Goal: Task Accomplishment & Management: Manage account settings

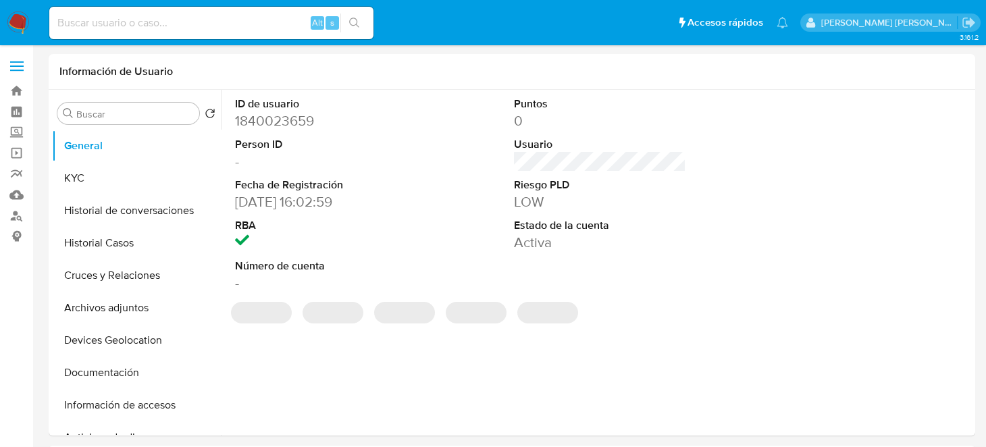
select select "10"
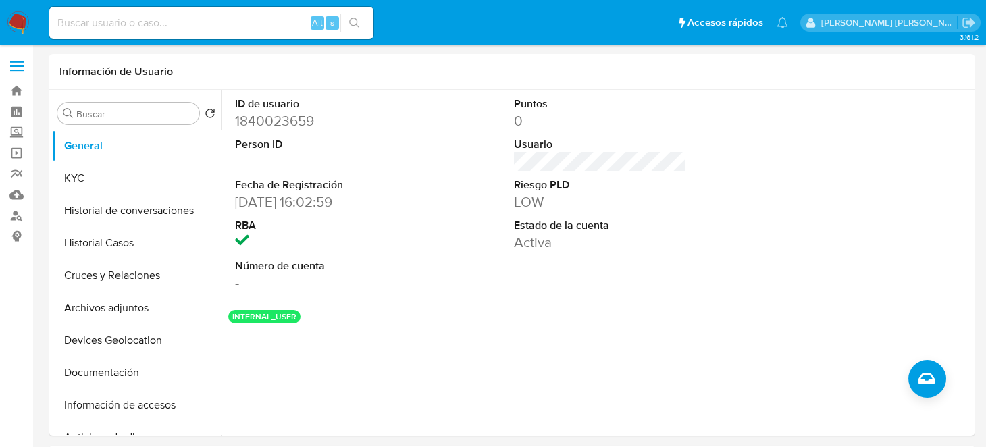
click at [8, 28] on img at bounding box center [18, 22] width 23 height 23
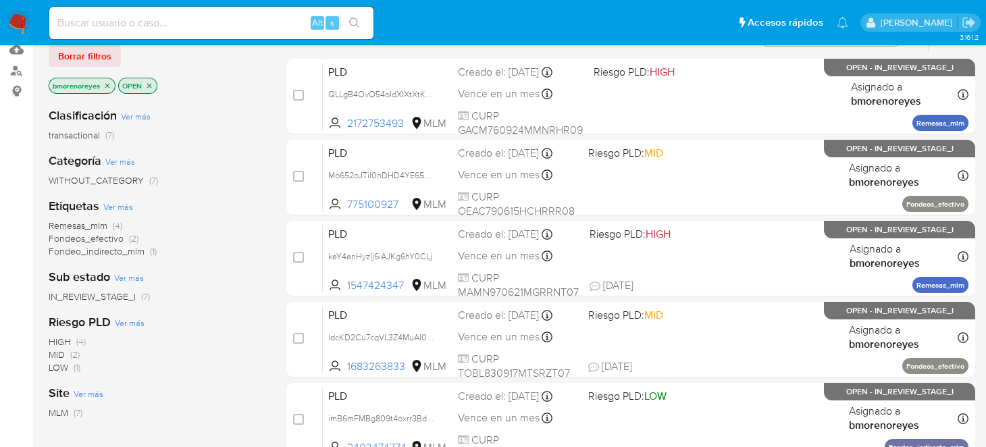
scroll to position [67, 0]
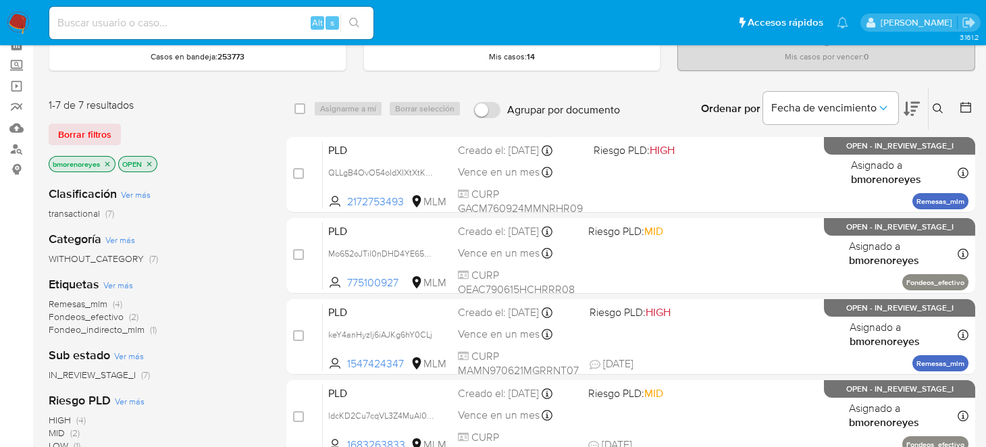
click at [151, 166] on p "OPEN" at bounding box center [138, 164] width 38 height 15
click at [152, 160] on icon "close-filter" at bounding box center [149, 164] width 8 height 8
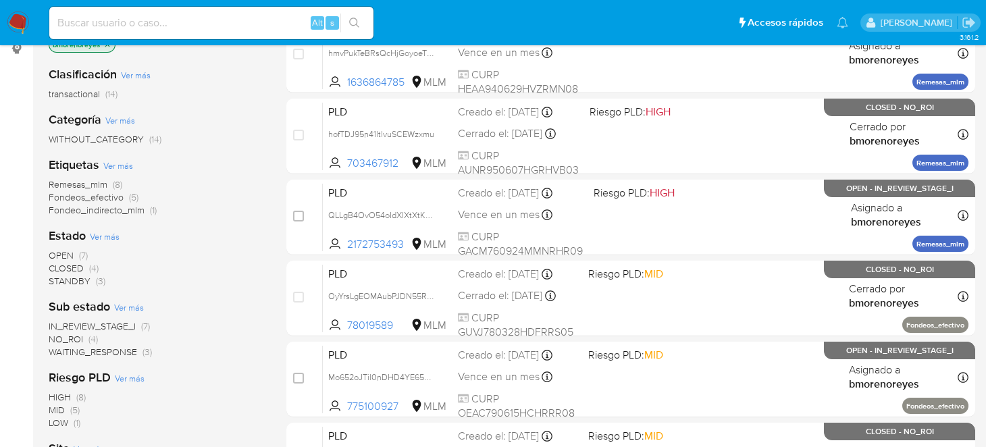
scroll to position [203, 0]
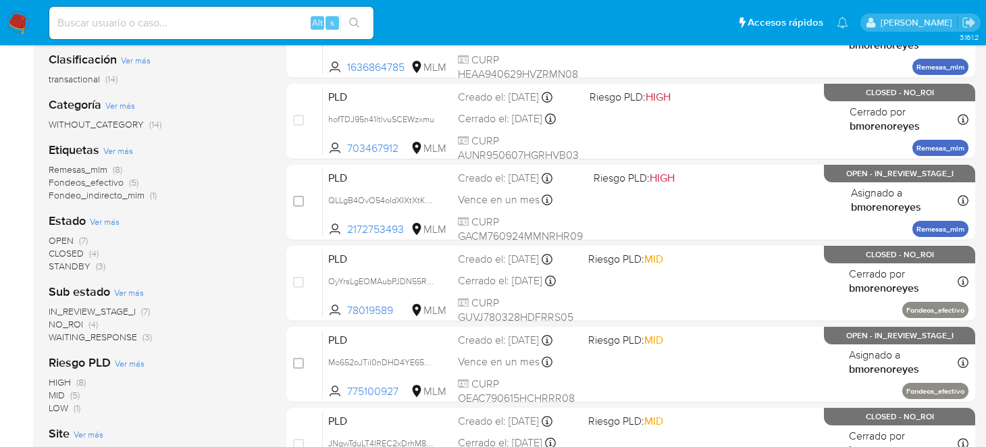
click at [74, 254] on span "CLOSED" at bounding box center [66, 254] width 35 height 14
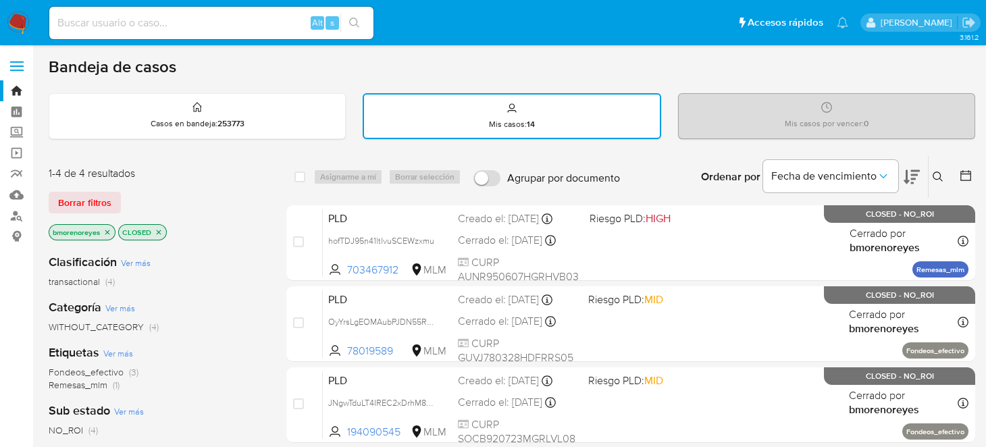
click at [159, 231] on icon "close-filter" at bounding box center [159, 232] width 5 height 5
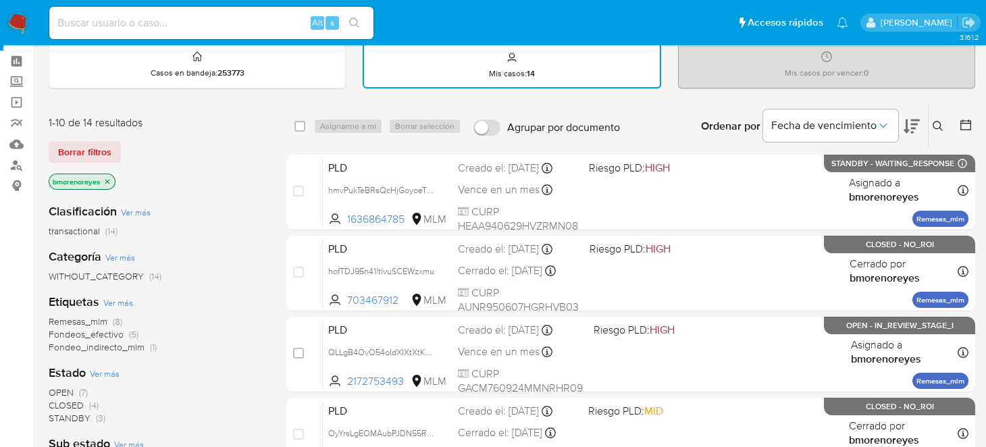
scroll to position [134, 0]
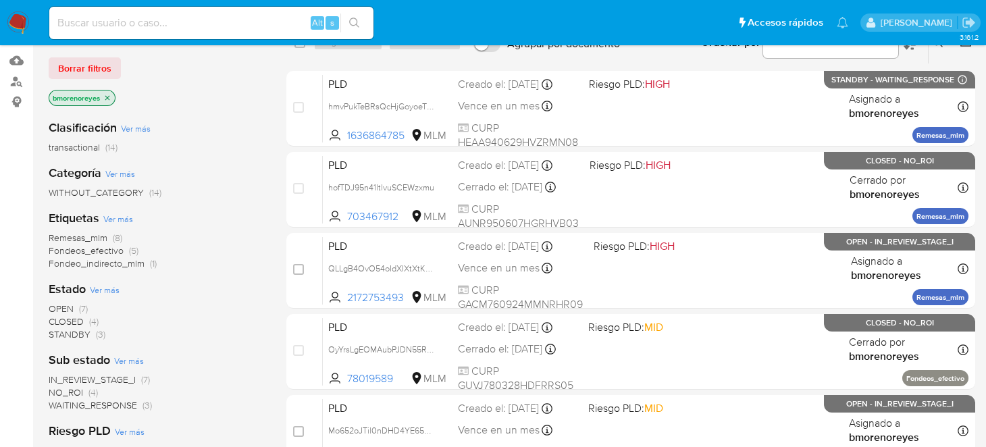
drag, startPoint x: 89, startPoint y: 363, endPoint x: 87, endPoint y: 354, distance: 9.7
click at [91, 363] on b "Sub estado" at bounding box center [79, 360] width 61 height 18
click at [71, 334] on span "STANDBY" at bounding box center [70, 335] width 42 height 14
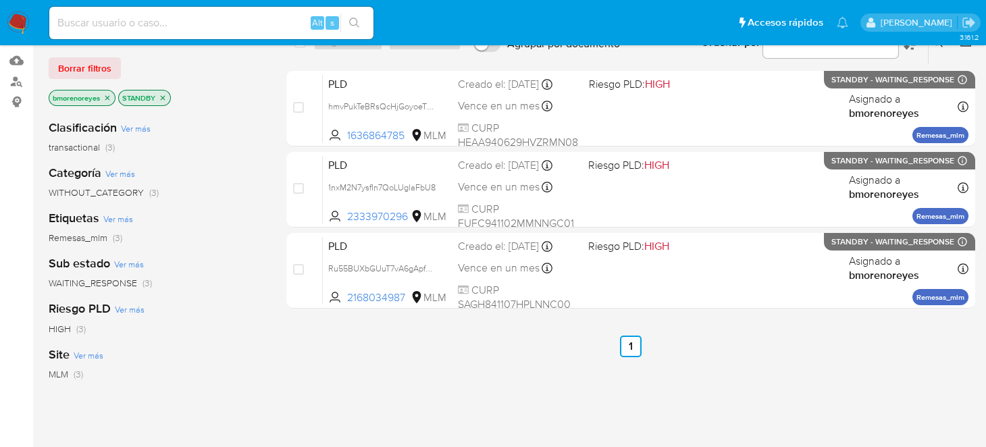
click at [484, 343] on ul "Anterior 1 Siguiente" at bounding box center [630, 347] width 689 height 22
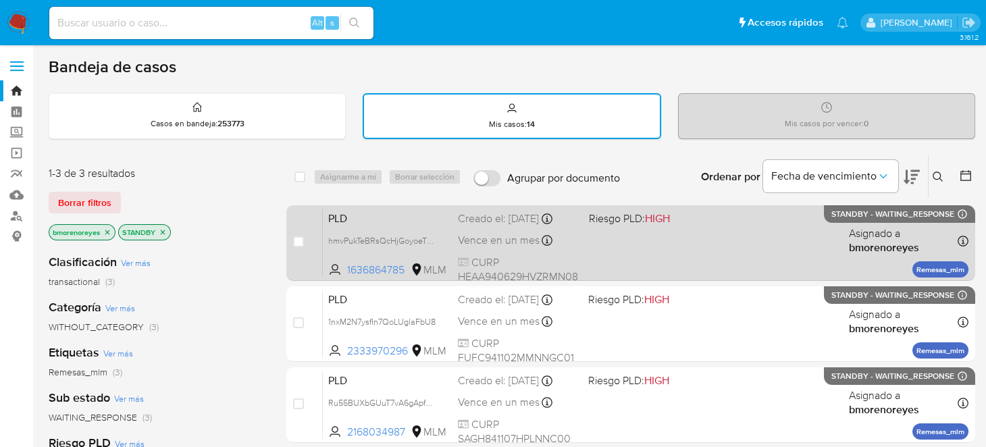
scroll to position [67, 0]
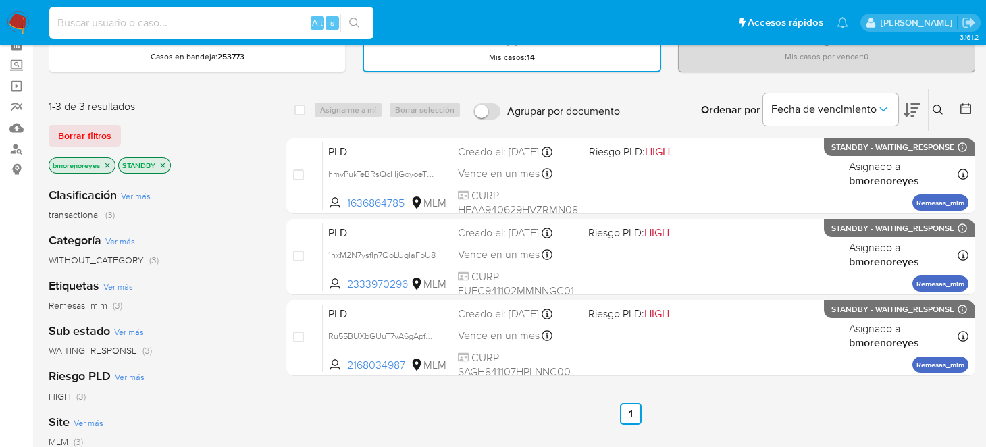
click at [185, 28] on input at bounding box center [211, 23] width 324 height 18
click at [516, 56] on p "Mis casos : 14" at bounding box center [512, 57] width 46 height 11
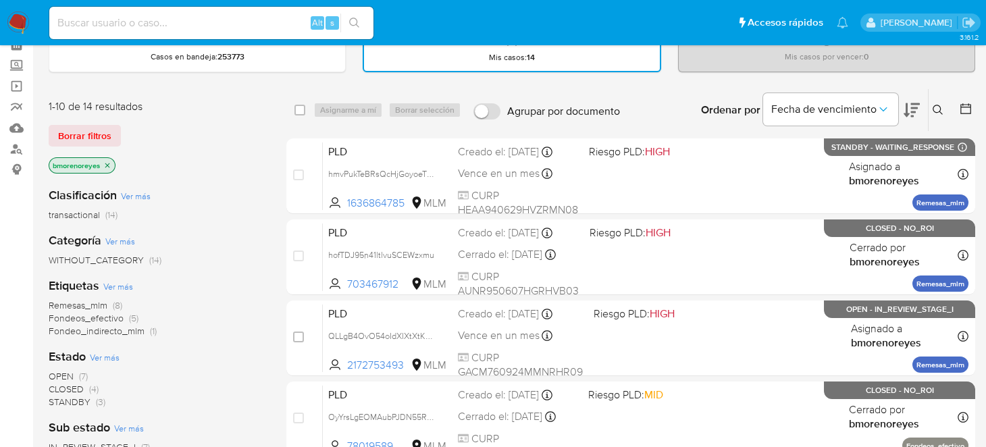
click at [941, 105] on icon at bounding box center [938, 110] width 11 height 11
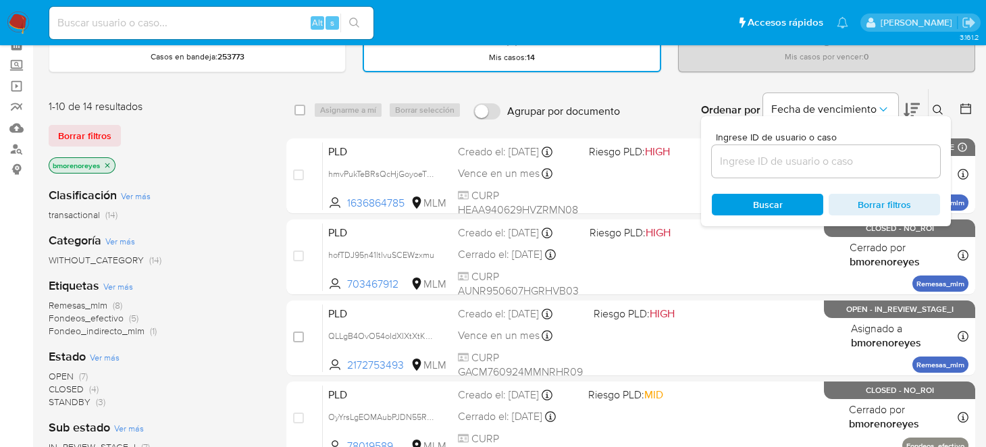
click at [728, 163] on input at bounding box center [826, 162] width 228 height 18
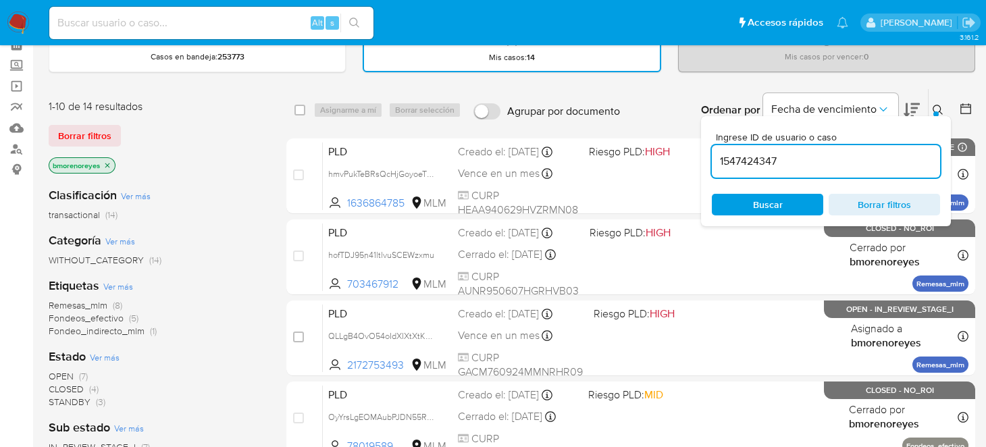
type input "1547424347"
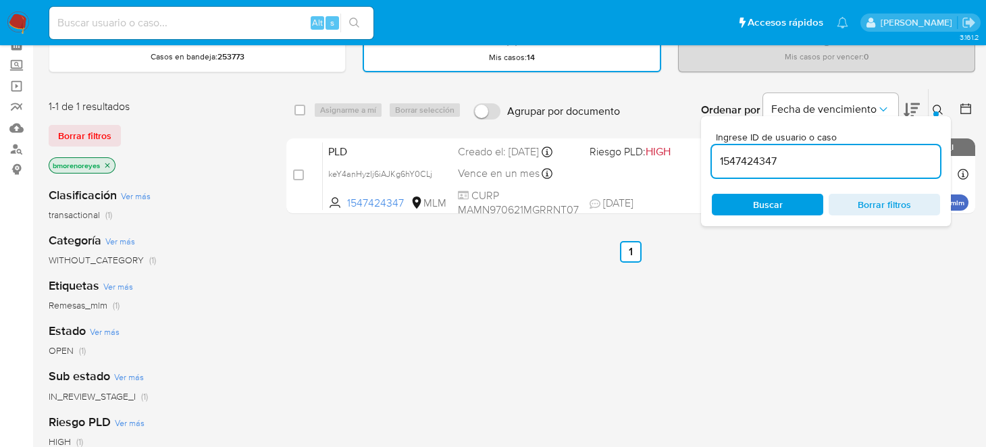
click at [713, 298] on div "select-all-cases-checkbox Asignarme a mí Borrar selección Agrupar por documento…" at bounding box center [630, 395] width 689 height 612
click at [939, 106] on icon at bounding box center [938, 110] width 11 height 11
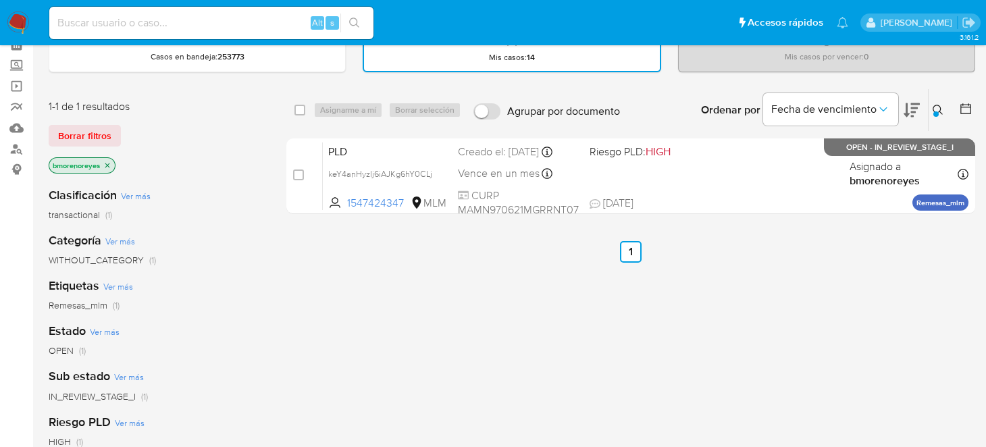
click at [787, 318] on div "select-all-cases-checkbox Asignarme a mí Borrar selección Agrupar por documento…" at bounding box center [630, 395] width 689 height 612
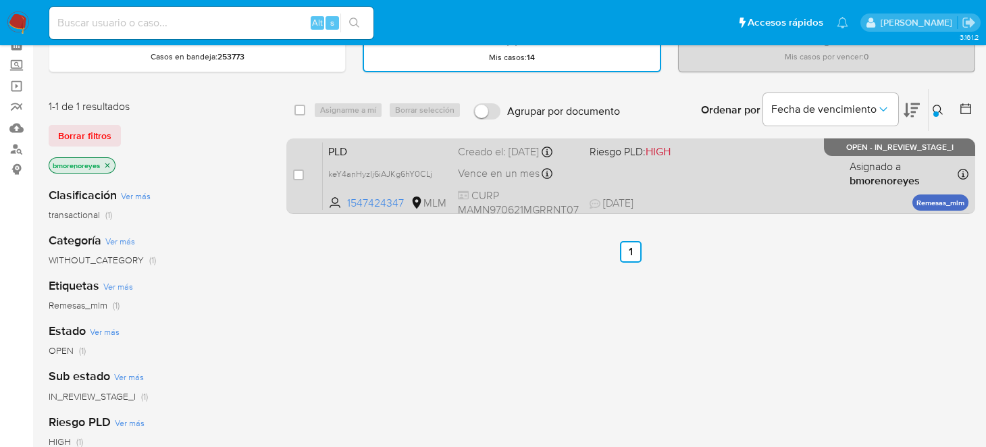
click at [413, 151] on span "PLD" at bounding box center [387, 151] width 119 height 18
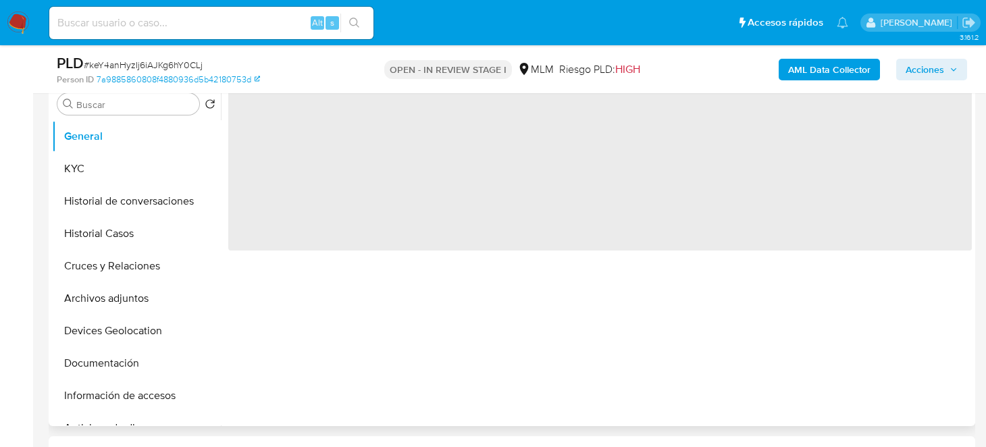
select select "10"
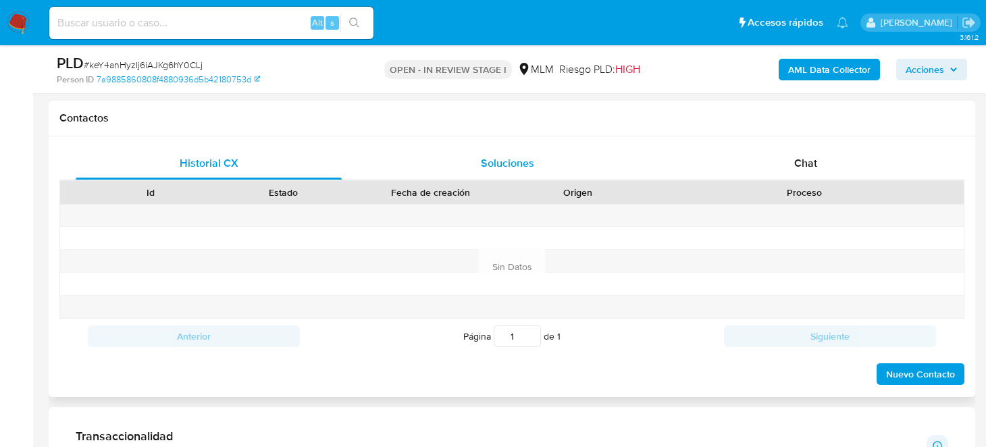
scroll to position [608, 0]
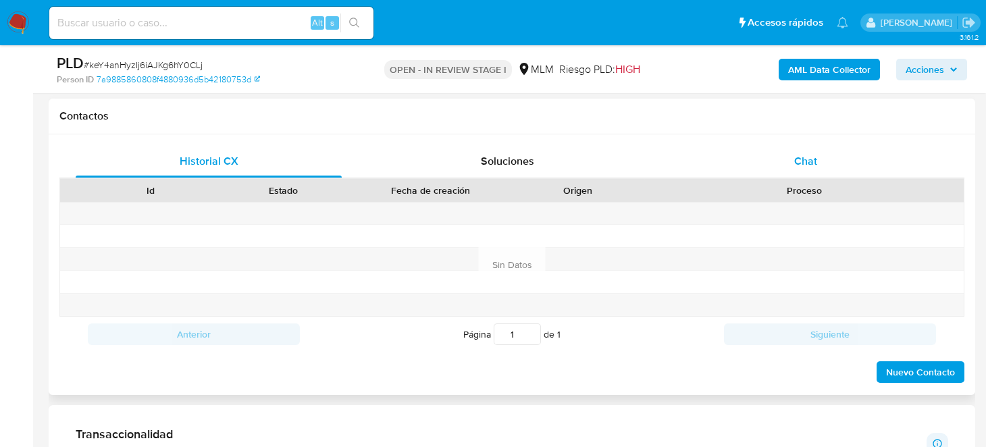
click at [801, 159] on span "Chat" at bounding box center [805, 161] width 23 height 16
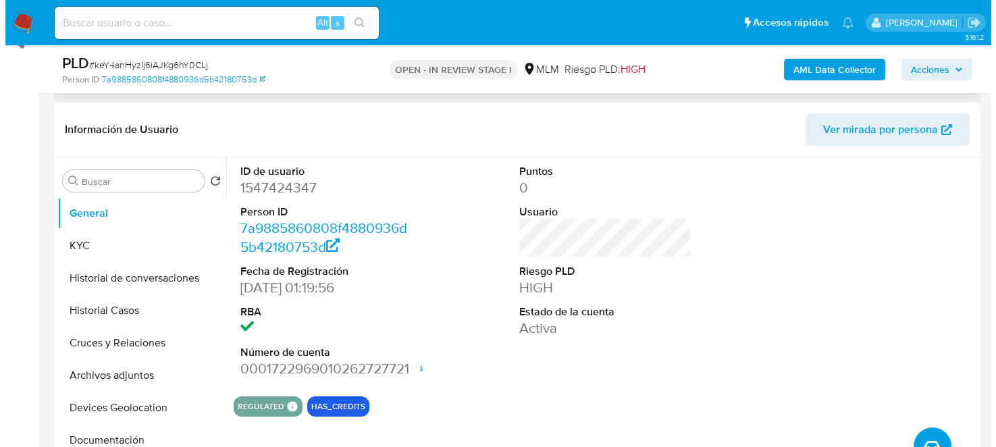
scroll to position [67, 0]
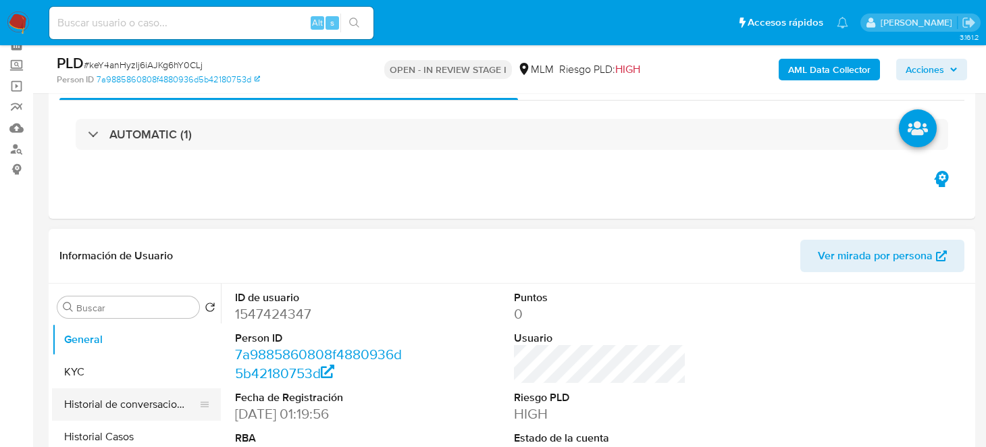
click at [111, 388] on button "Historial de conversaciones" at bounding box center [131, 404] width 158 height 32
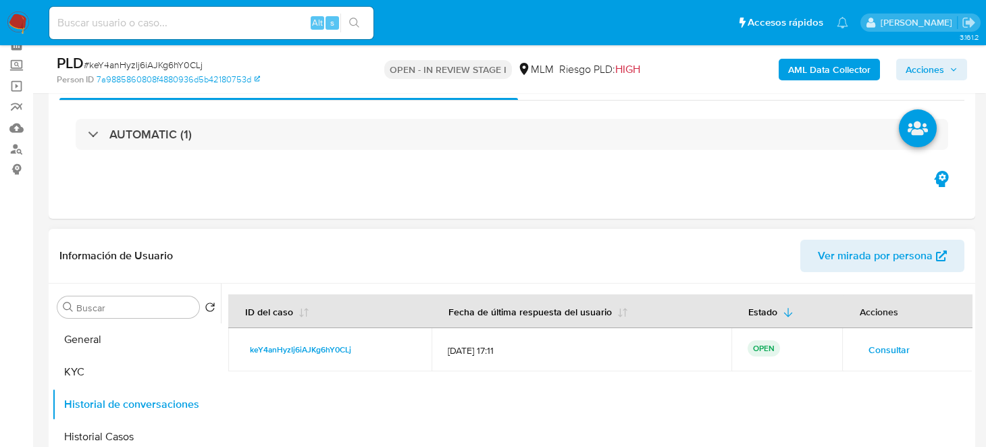
click at [882, 354] on span "Consultar" at bounding box center [888, 349] width 41 height 19
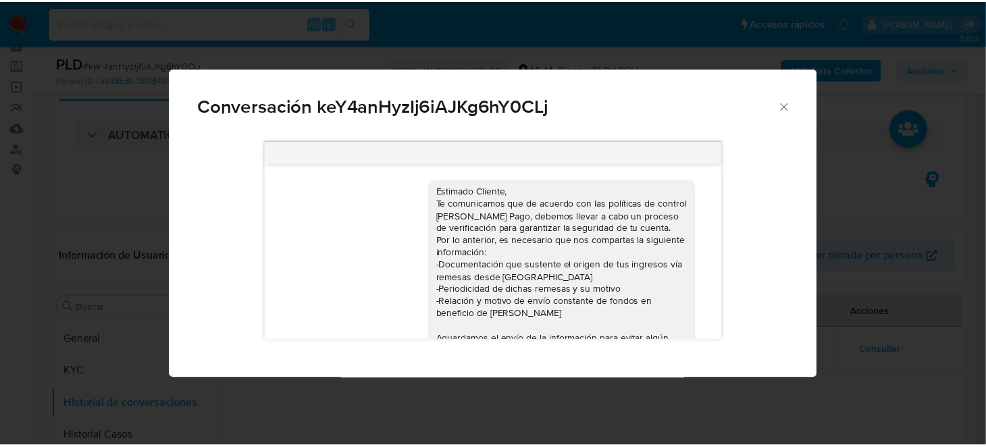
scroll to position [840, 0]
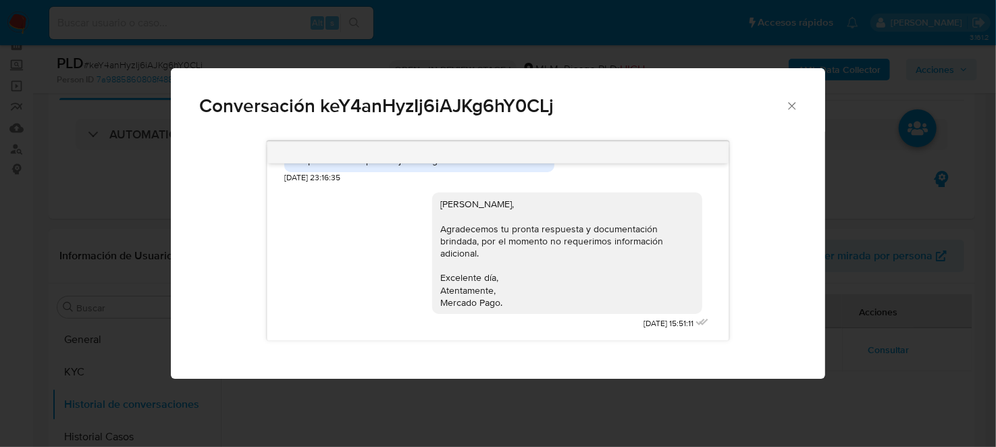
click at [786, 106] on icon "Cerrar" at bounding box center [793, 106] width 14 height 14
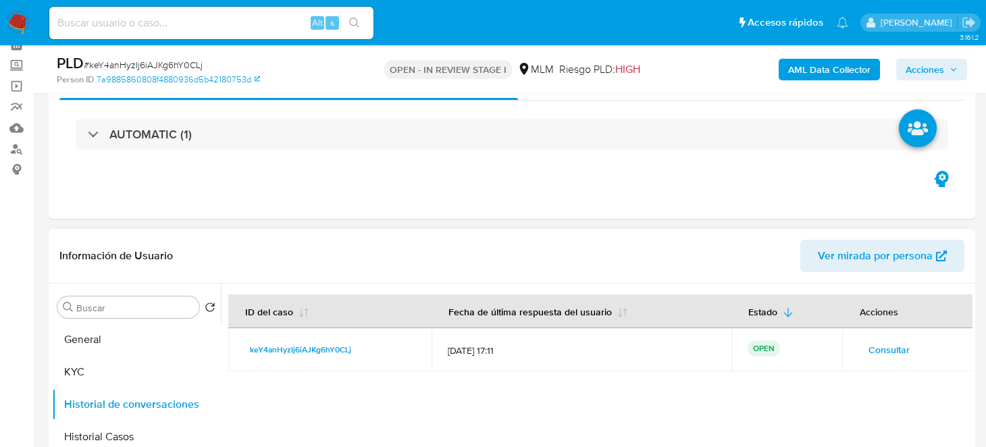
click at [749, 336] on td "OPEN" at bounding box center [787, 349] width 111 height 43
click at [748, 345] on p "OPEN" at bounding box center [764, 348] width 32 height 16
click at [303, 345] on span "keY4anHyzIj6iAJKg6hY0CLj" at bounding box center [300, 350] width 101 height 16
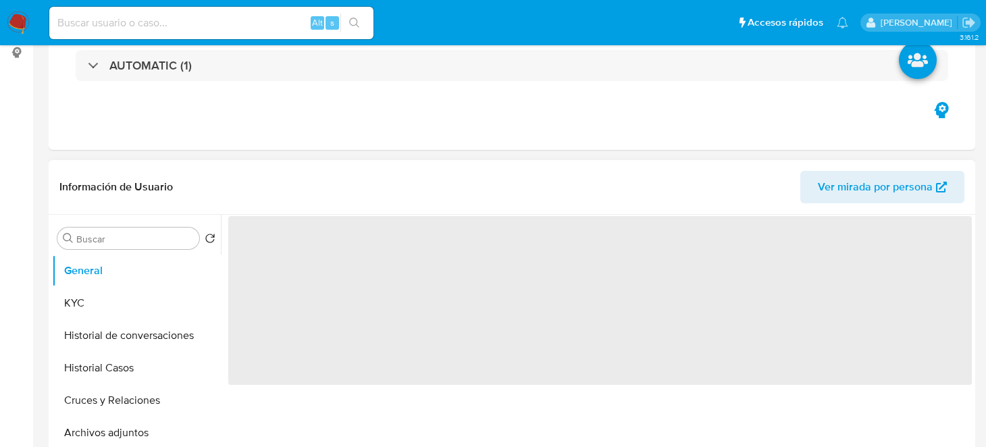
select select "10"
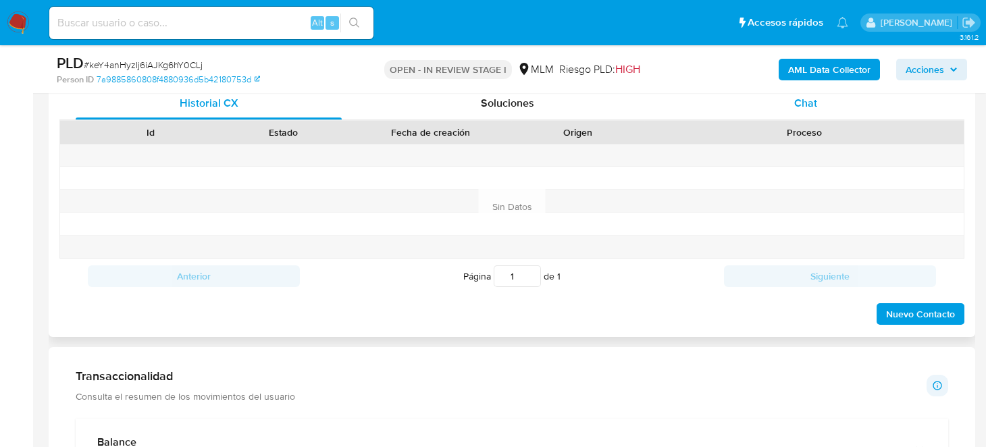
scroll to position [675, 0]
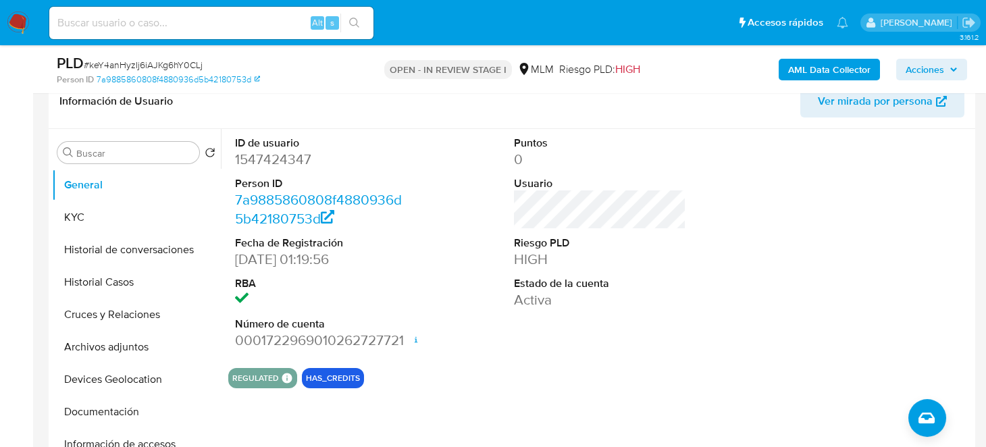
scroll to position [0, 0]
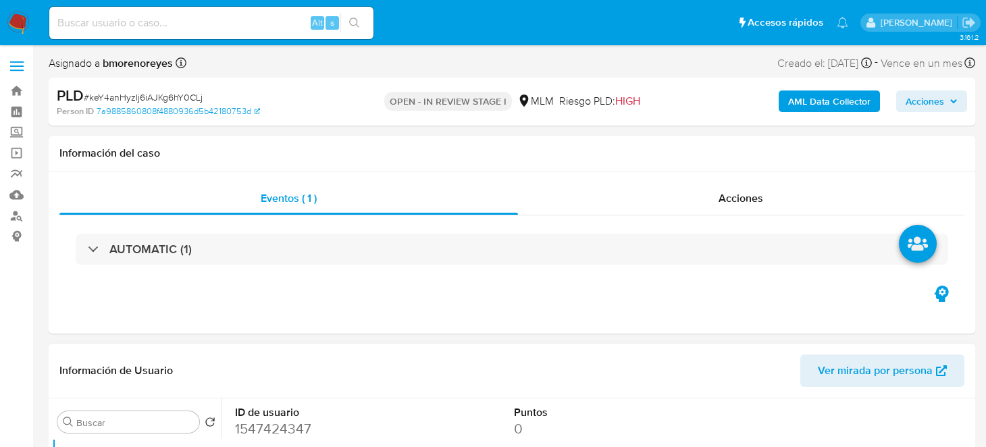
click at [661, 384] on header "Información de Usuario Ver mirada por persona" at bounding box center [511, 371] width 905 height 32
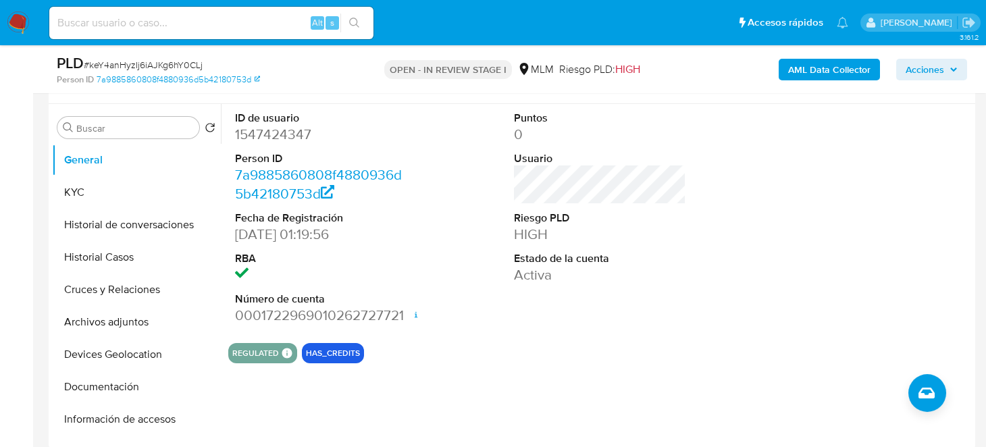
scroll to position [270, 0]
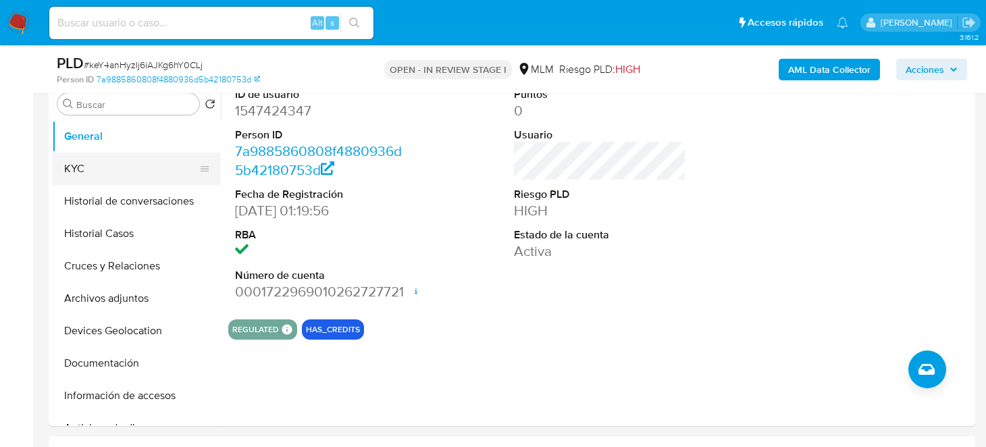
click at [126, 170] on button "KYC" at bounding box center [131, 169] width 158 height 32
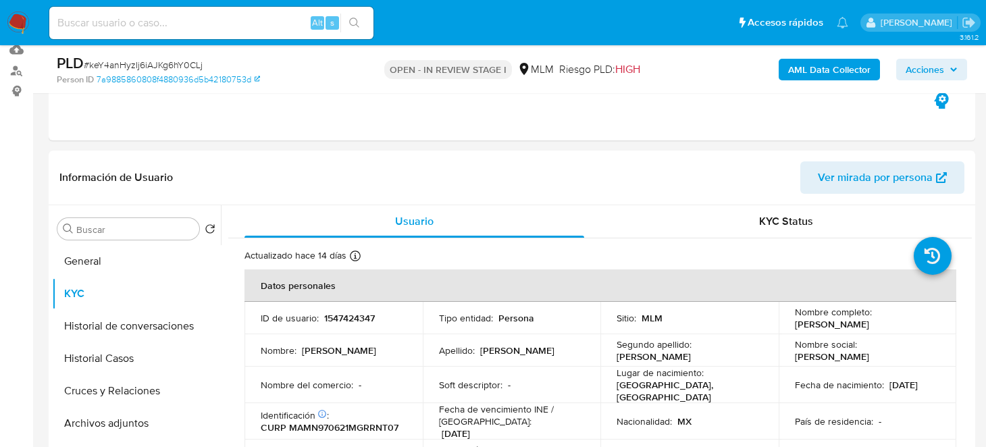
scroll to position [203, 0]
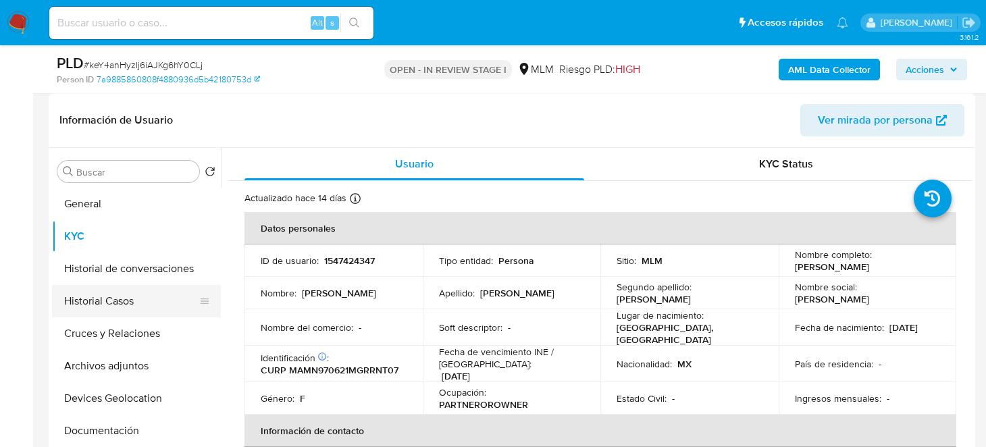
click at [129, 300] on button "Historial Casos" at bounding box center [131, 301] width 158 height 32
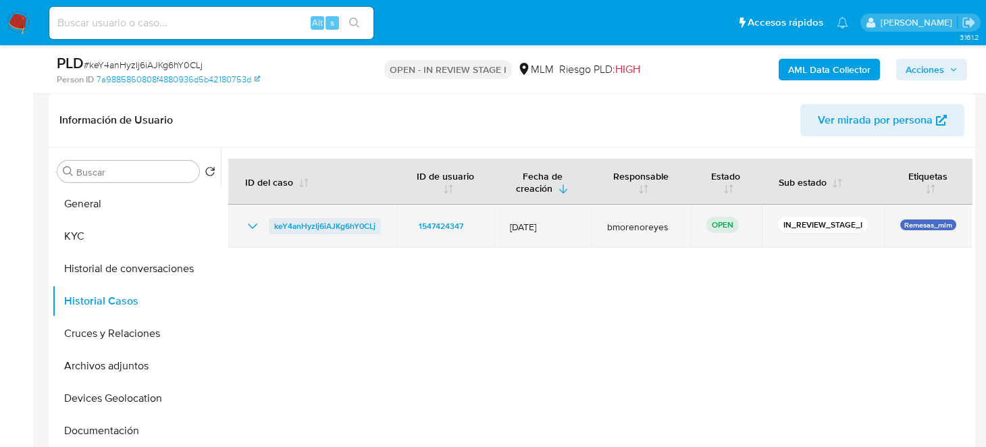
click at [323, 228] on span "keY4anHyzIj6iAJKg6hY0CLj" at bounding box center [324, 226] width 101 height 16
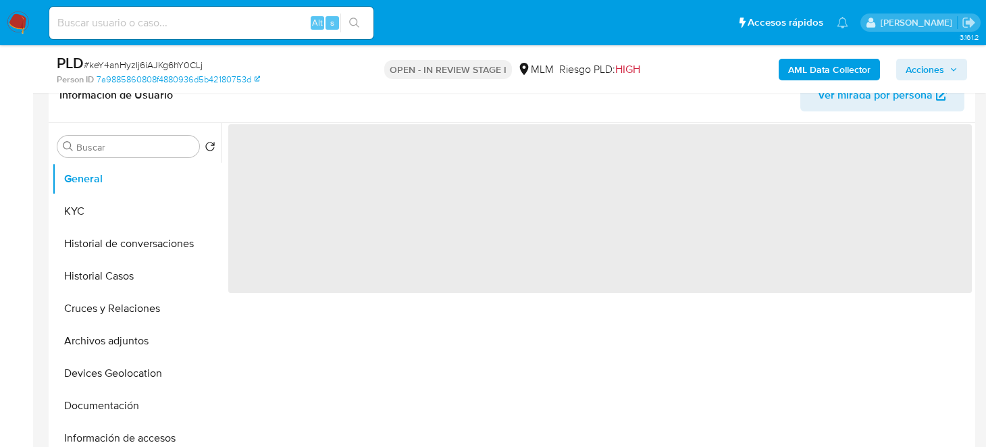
scroll to position [270, 0]
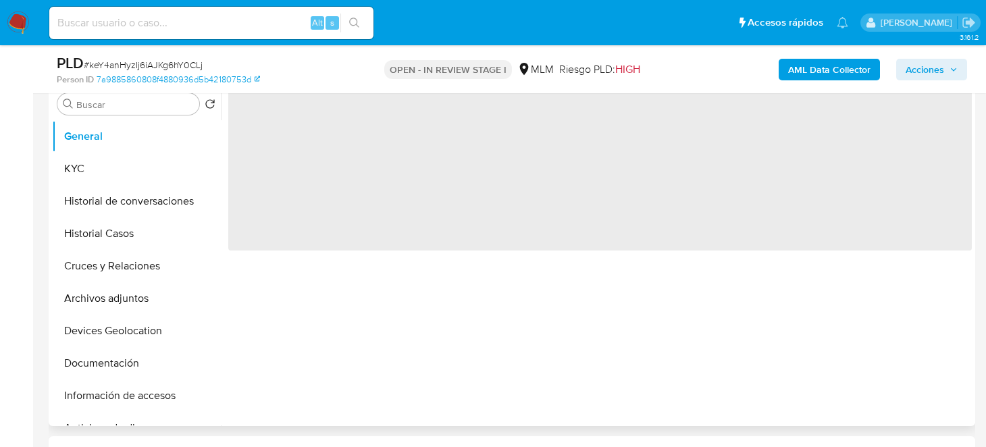
select select "10"
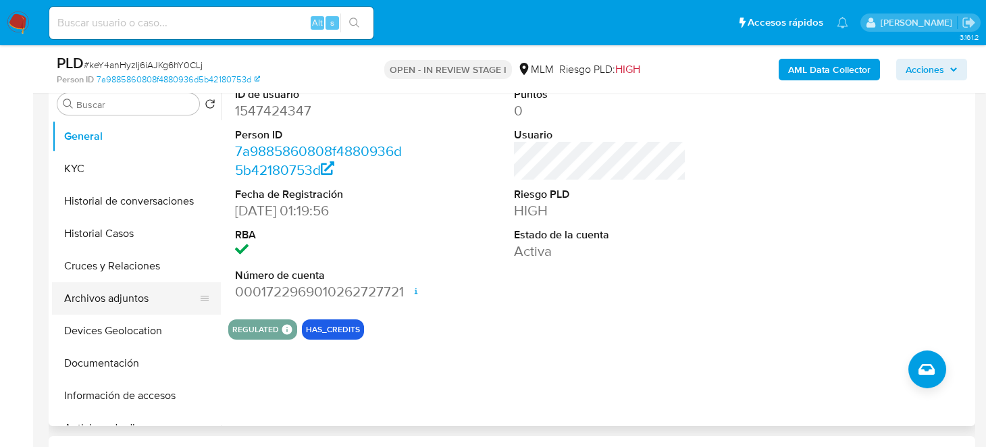
click at [149, 294] on button "Archivos adjuntos" at bounding box center [131, 298] width 158 height 32
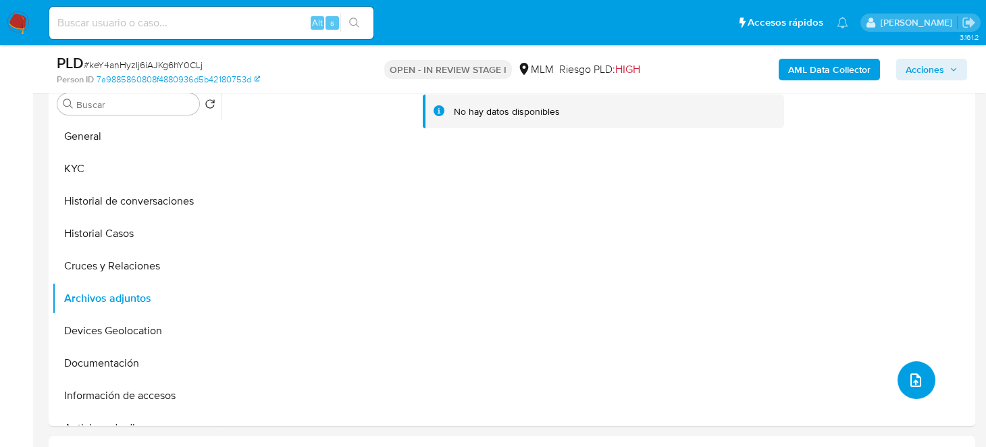
click at [919, 383] on button "upload-file" at bounding box center [917, 380] width 38 height 38
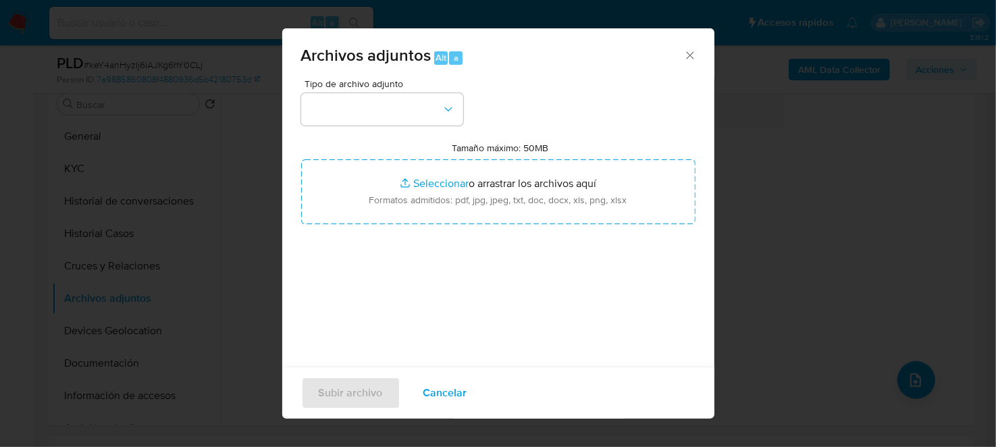
click at [684, 54] on icon "Cerrar" at bounding box center [691, 56] width 14 height 14
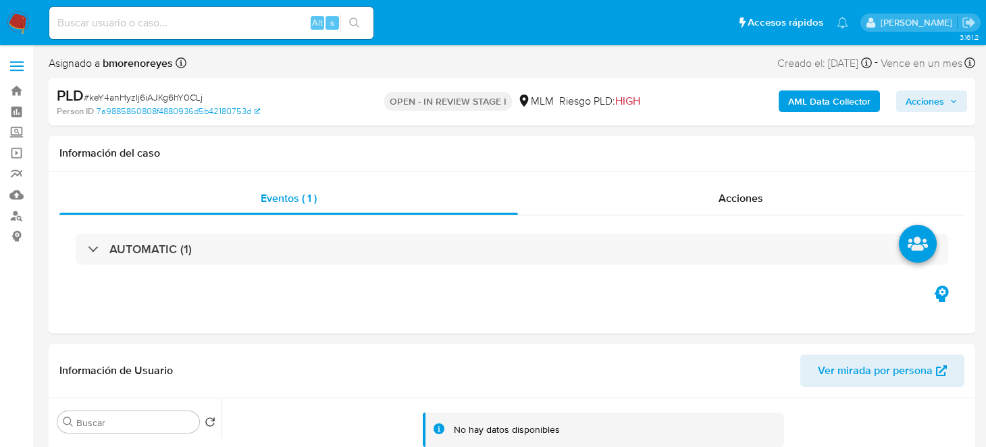
scroll to position [134, 0]
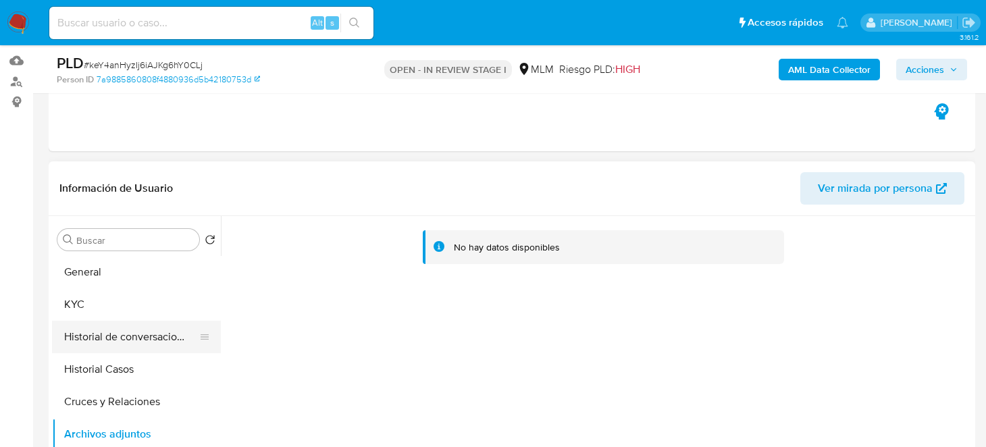
click at [136, 341] on button "Historial de conversaciones" at bounding box center [131, 337] width 158 height 32
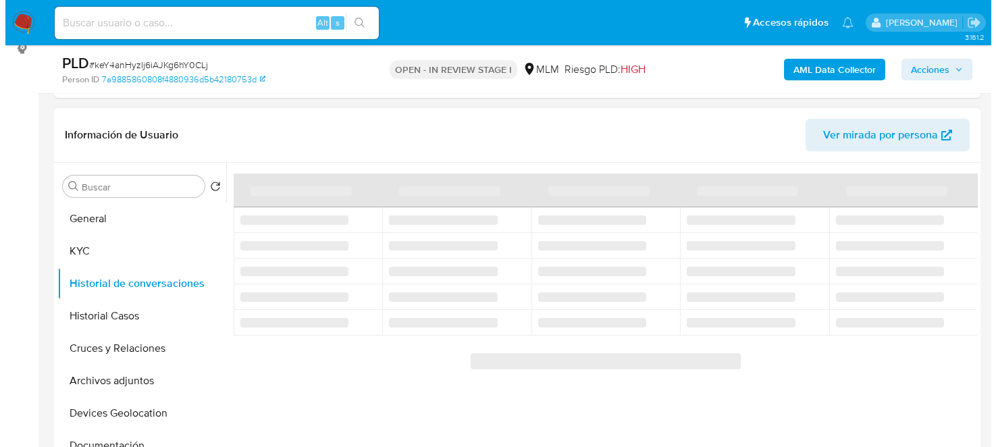
scroll to position [203, 0]
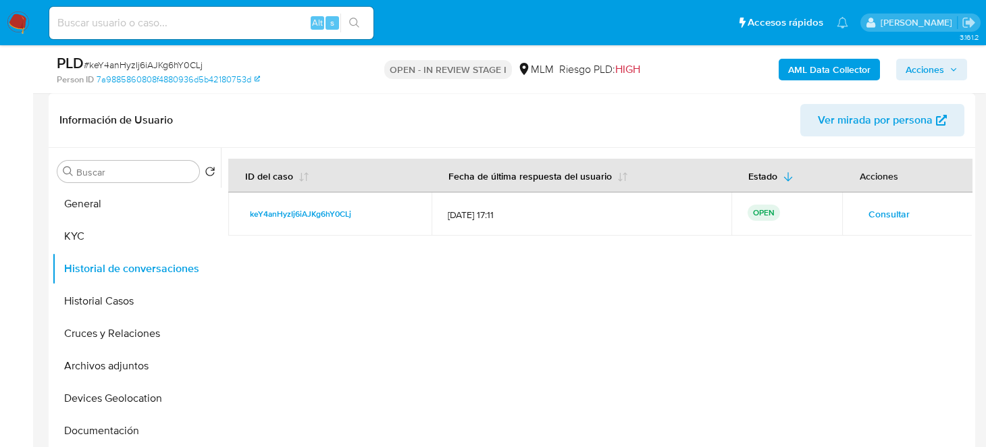
click at [860, 216] on button "Consultar" at bounding box center [889, 214] width 60 height 22
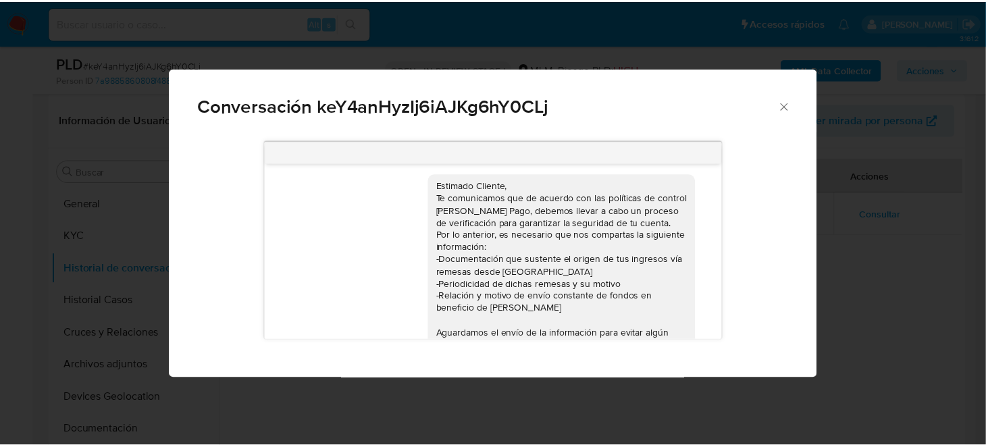
scroll to position [0, 0]
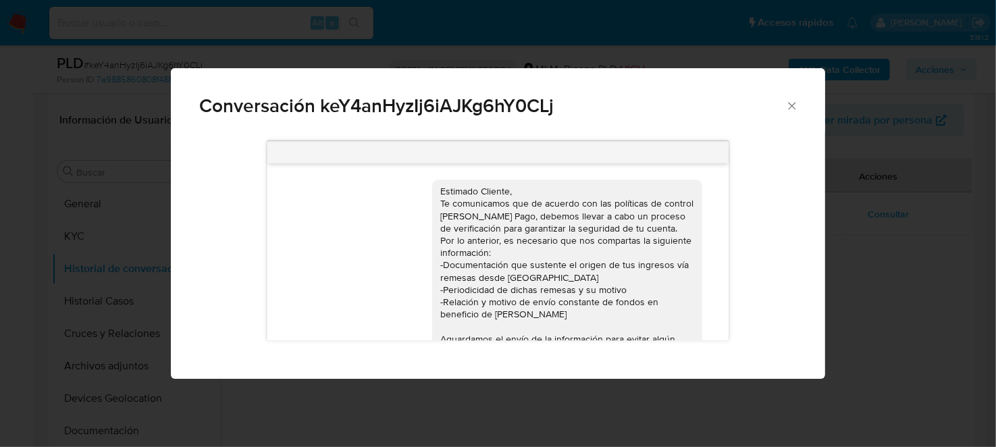
click at [788, 108] on icon "Cerrar" at bounding box center [793, 106] width 14 height 14
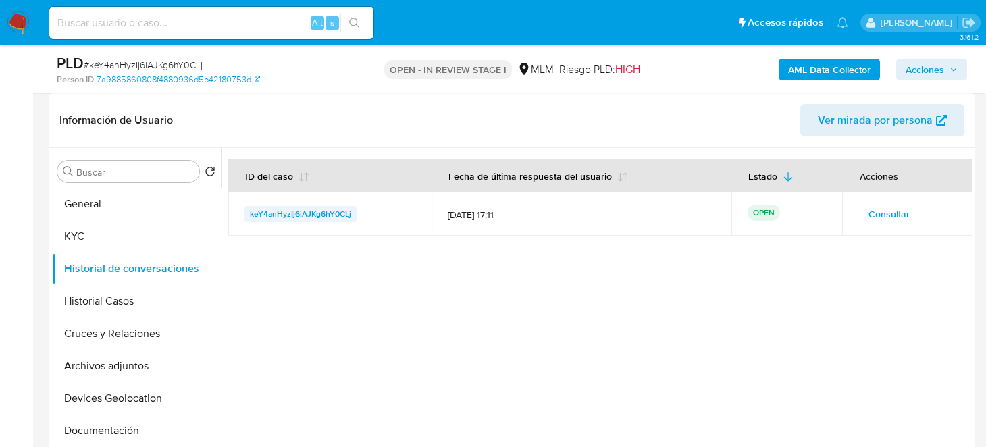
click at [267, 216] on span "keY4anHyzIj6iAJKg6hY0CLj" at bounding box center [300, 214] width 101 height 16
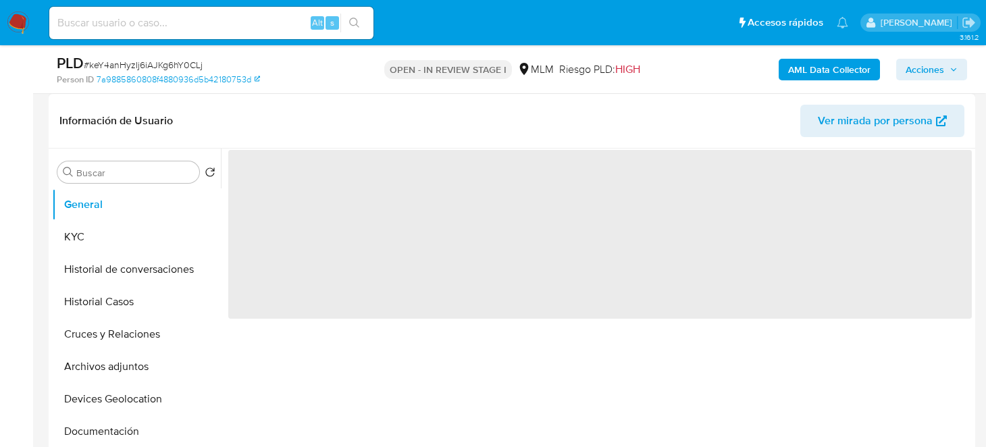
scroll to position [203, 0]
select select "10"
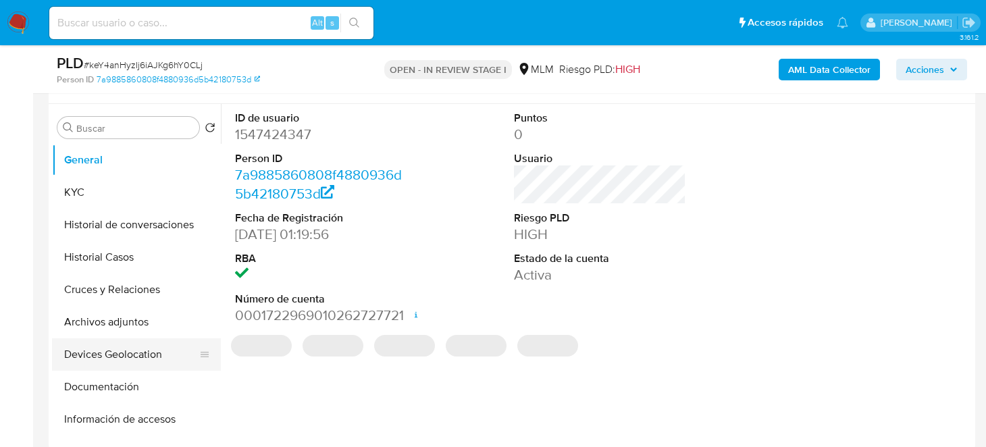
scroll to position [270, 0]
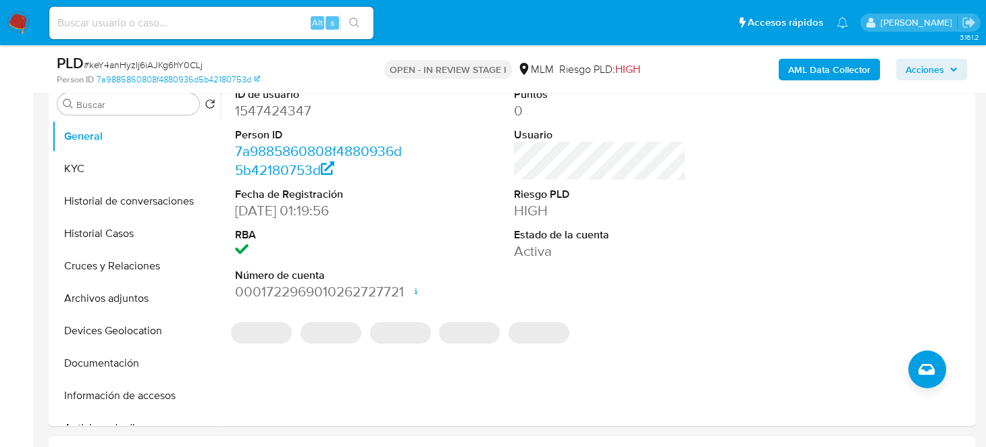
click at [145, 197] on button "Historial de conversaciones" at bounding box center [136, 201] width 169 height 32
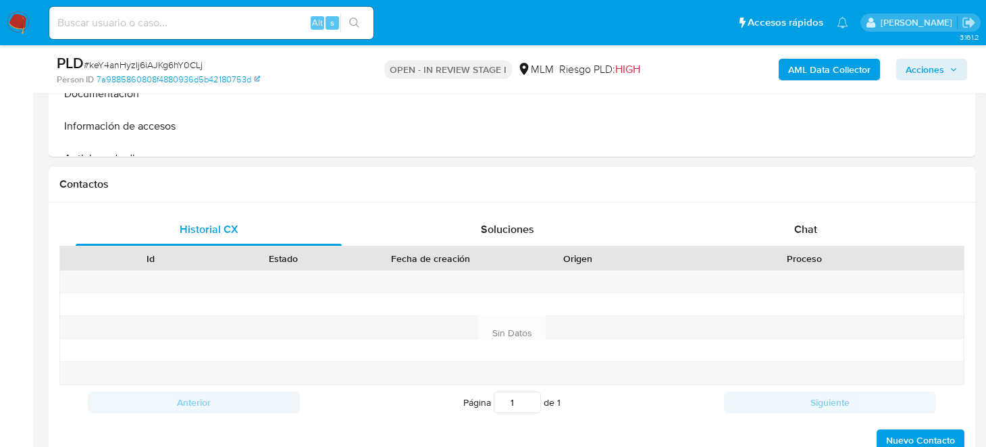
scroll to position [540, 0]
click at [791, 226] on div "Chat" at bounding box center [806, 229] width 266 height 32
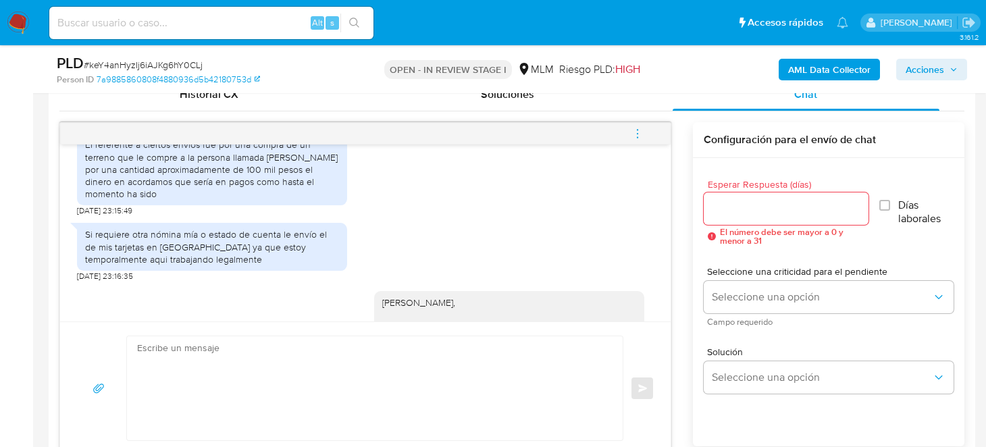
scroll to position [824, 0]
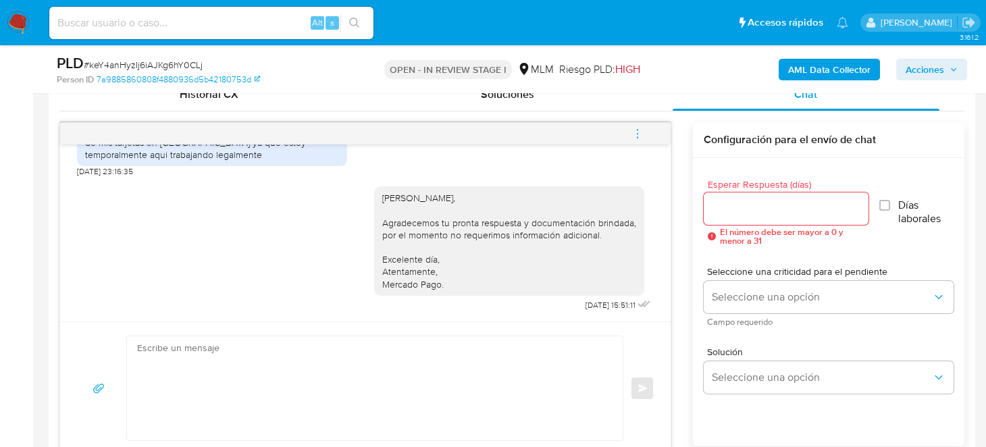
drag, startPoint x: 18, startPoint y: 16, endPoint x: 97, endPoint y: 43, distance: 84.2
click at [18, 16] on img at bounding box center [18, 22] width 23 height 23
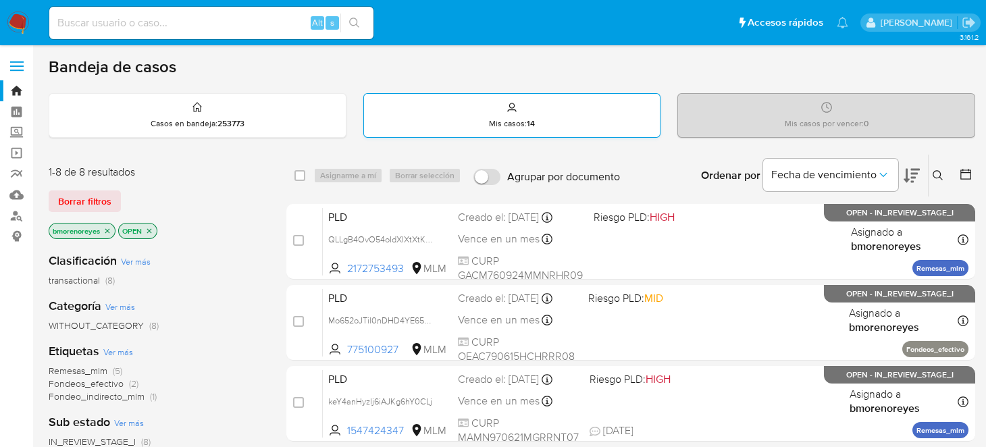
click at [513, 102] on icon at bounding box center [512, 107] width 11 height 11
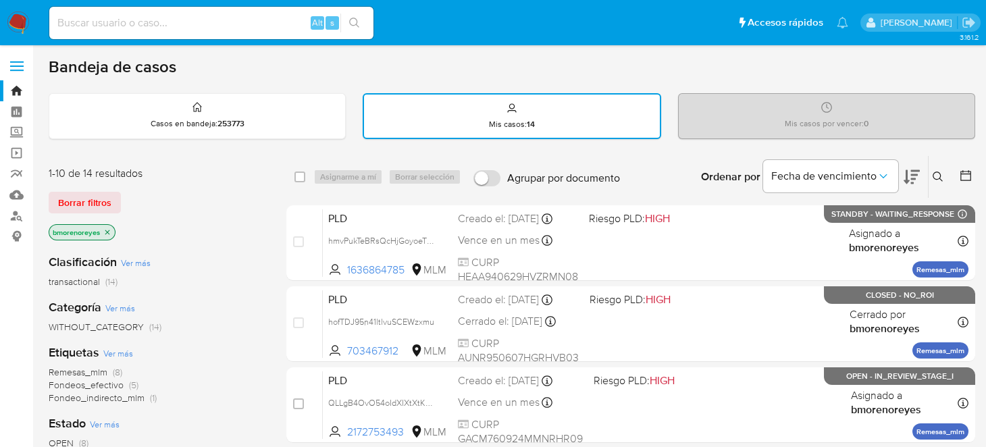
click at [939, 176] on icon at bounding box center [938, 177] width 11 height 11
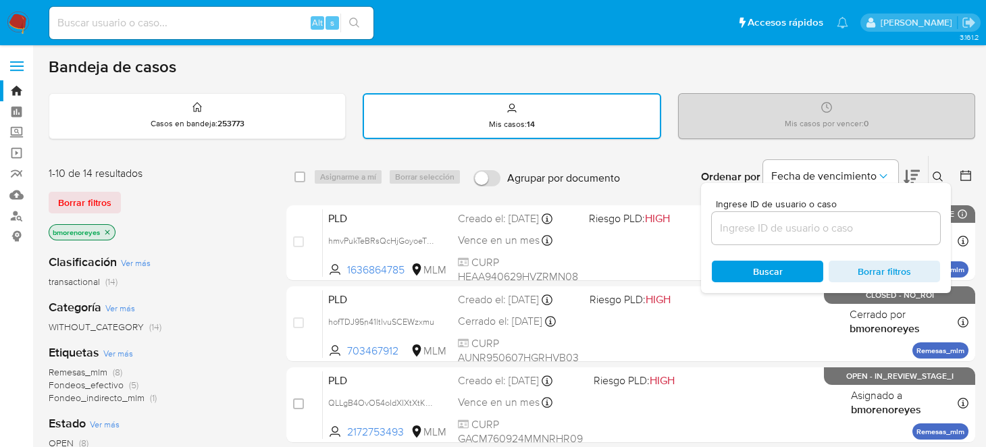
click at [776, 226] on input at bounding box center [826, 229] width 228 height 18
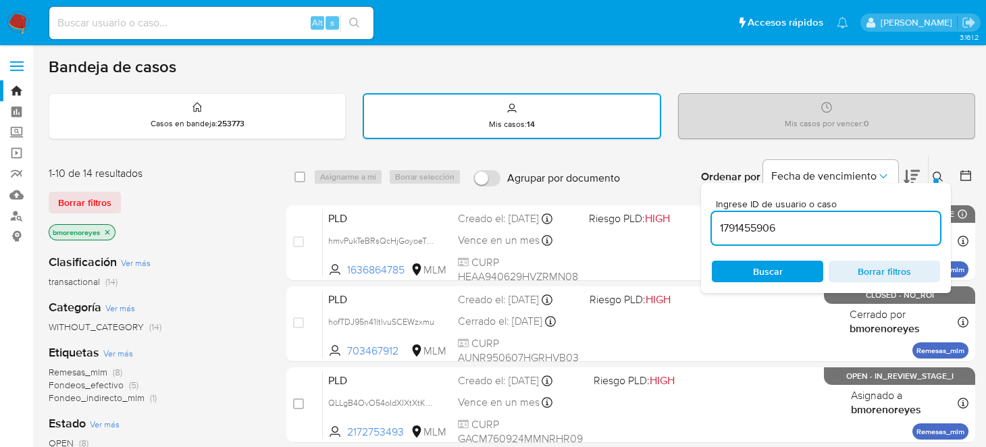
type input "1791455906"
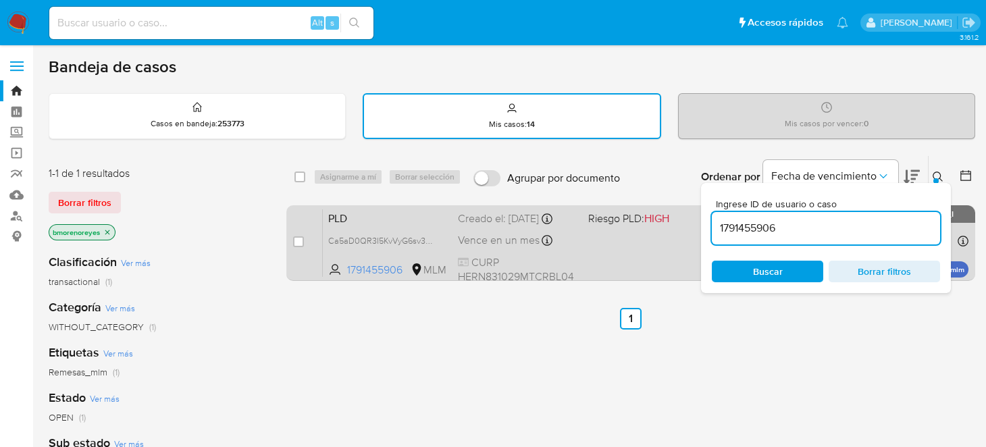
click at [641, 268] on div "PLD Ca5aD0QR3I5KvVyG6sv3Ex88 1791455906 MLM Riesgo PLD: HIGH Creado el: 12/09/2…" at bounding box center [646, 243] width 646 height 68
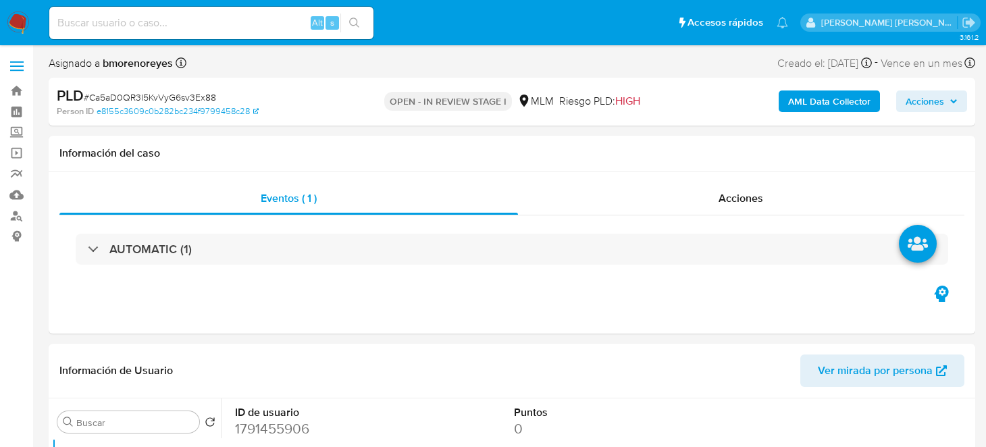
select select "10"
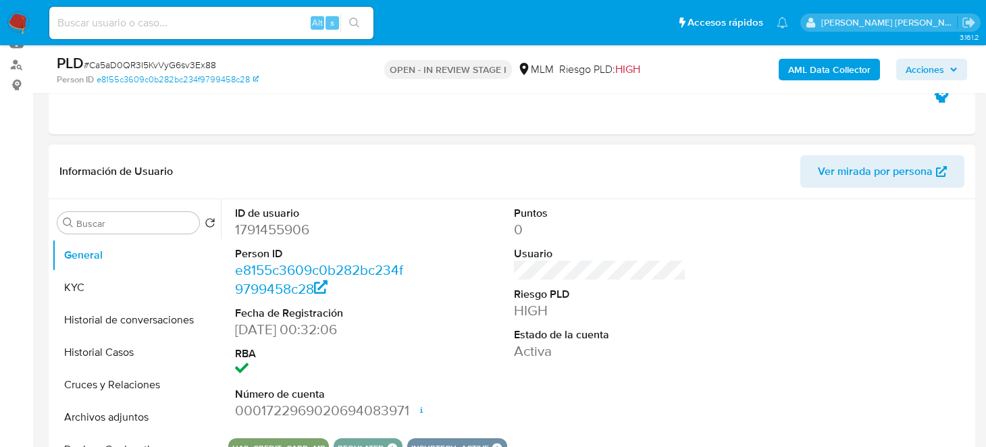
scroll to position [203, 0]
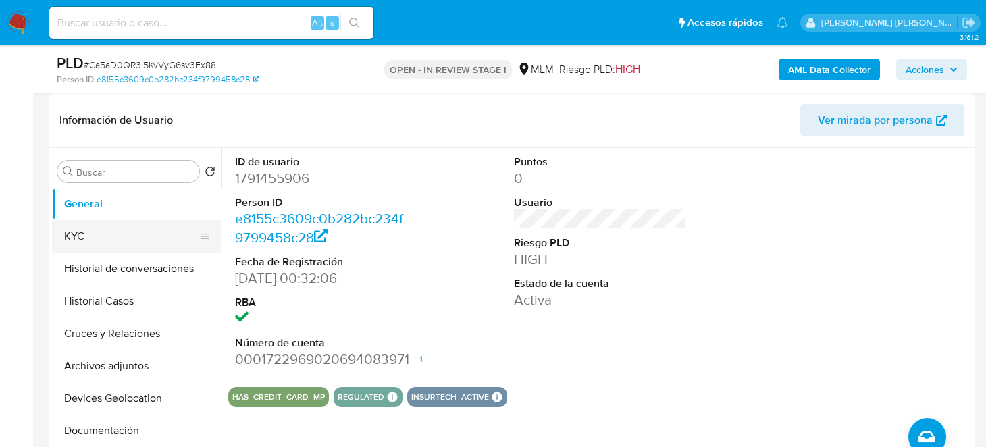
click at [89, 242] on button "KYC" at bounding box center [131, 236] width 158 height 32
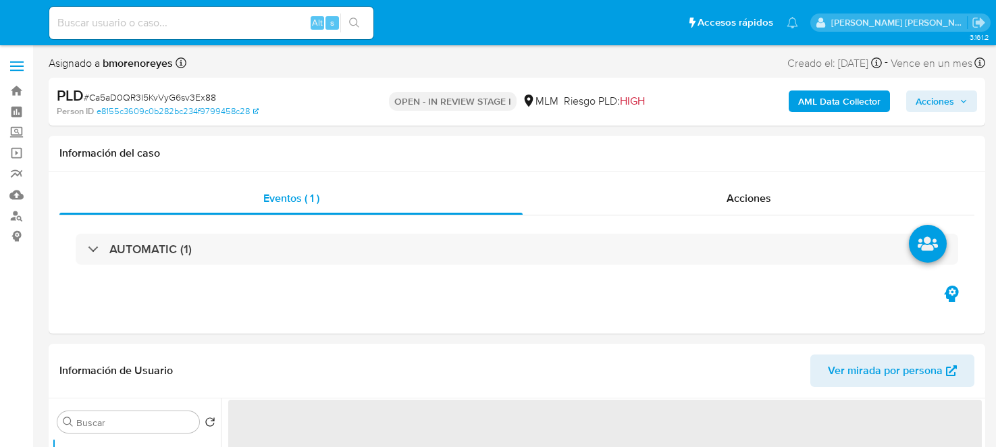
select select "10"
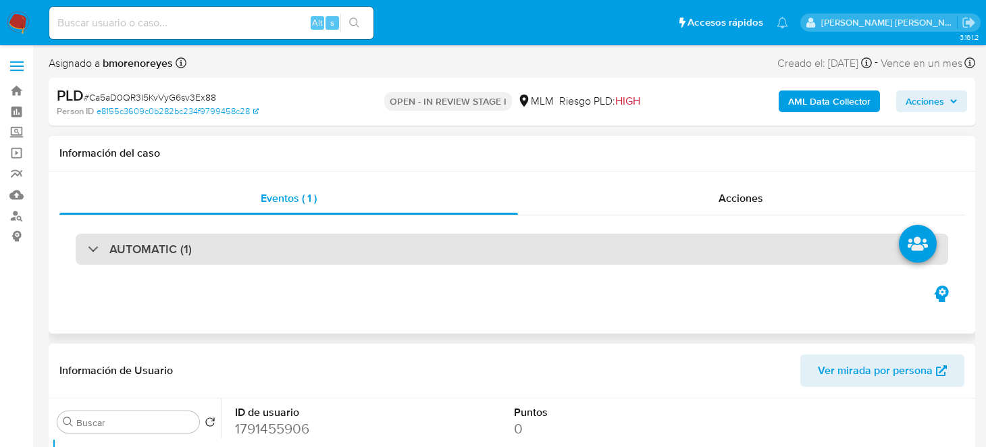
click at [513, 241] on div "AUTOMATIC (1)" at bounding box center [512, 249] width 873 height 31
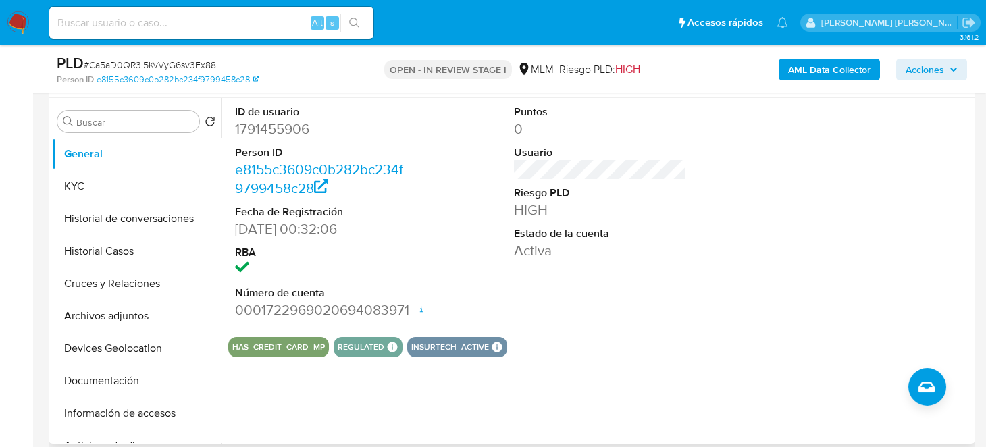
scroll to position [405, 0]
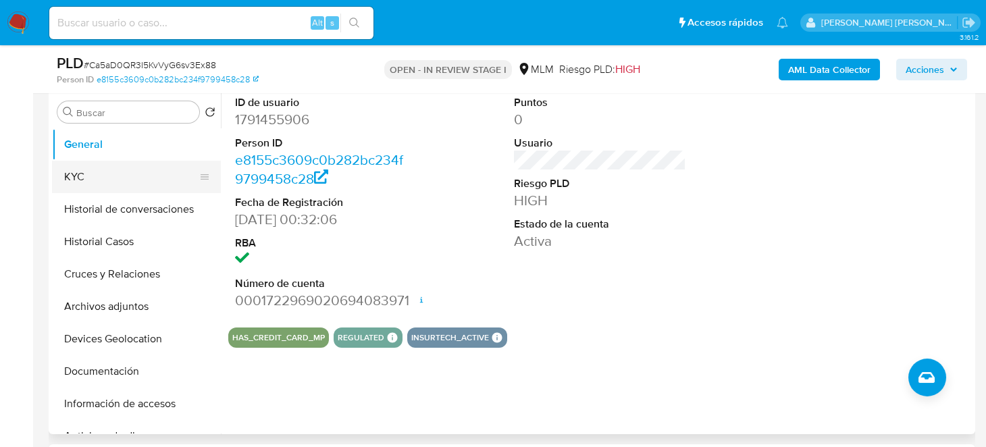
click at [86, 171] on button "KYC" at bounding box center [131, 177] width 158 height 32
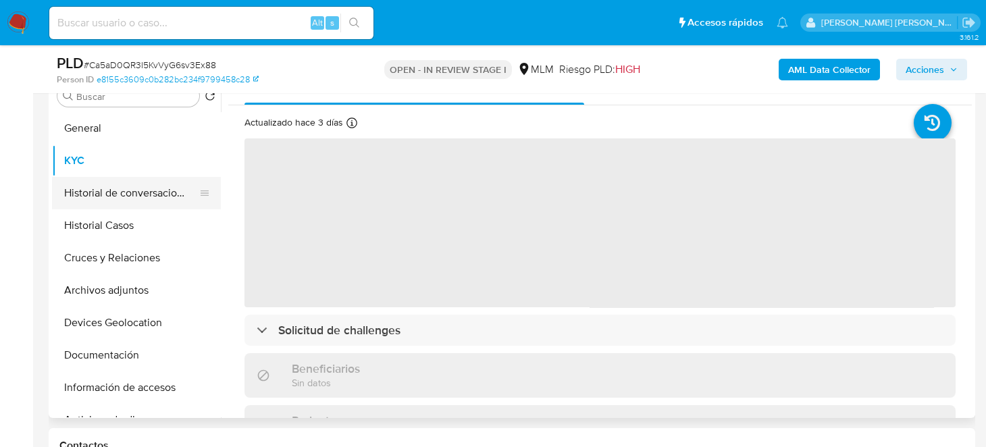
click at [109, 197] on button "Historial de conversaciones" at bounding box center [131, 193] width 158 height 32
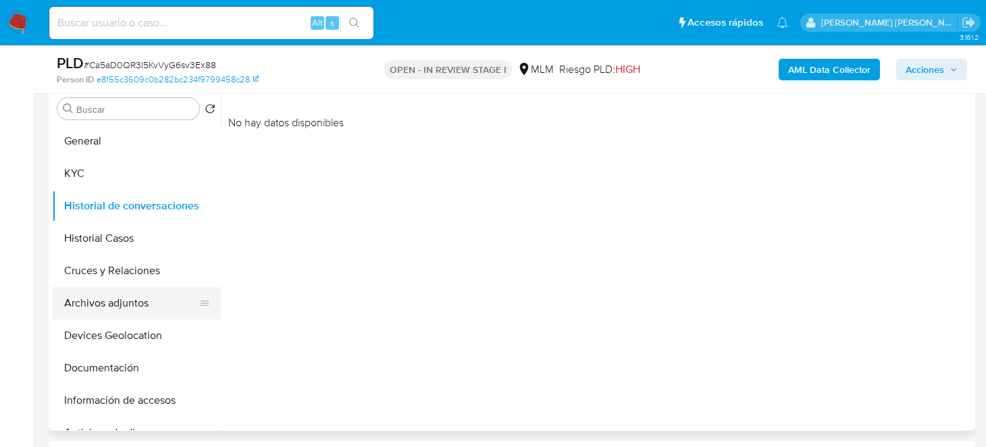
scroll to position [608, 0]
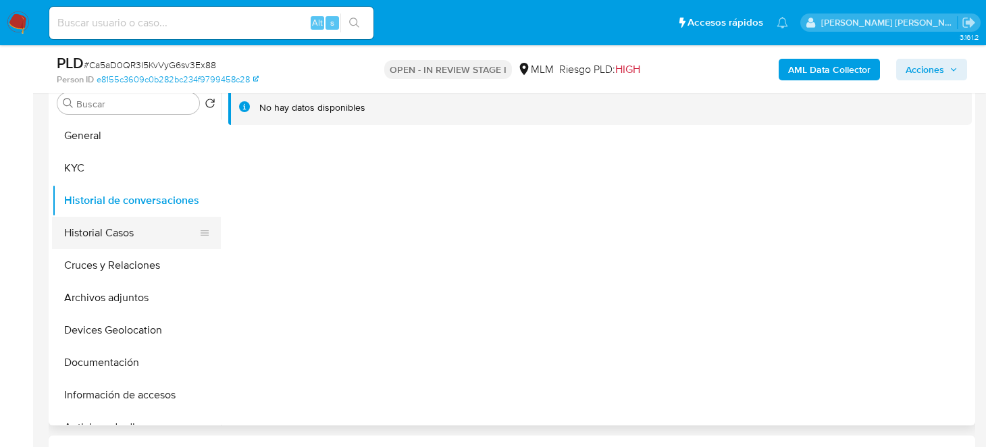
click at [124, 236] on button "Historial Casos" at bounding box center [131, 233] width 158 height 32
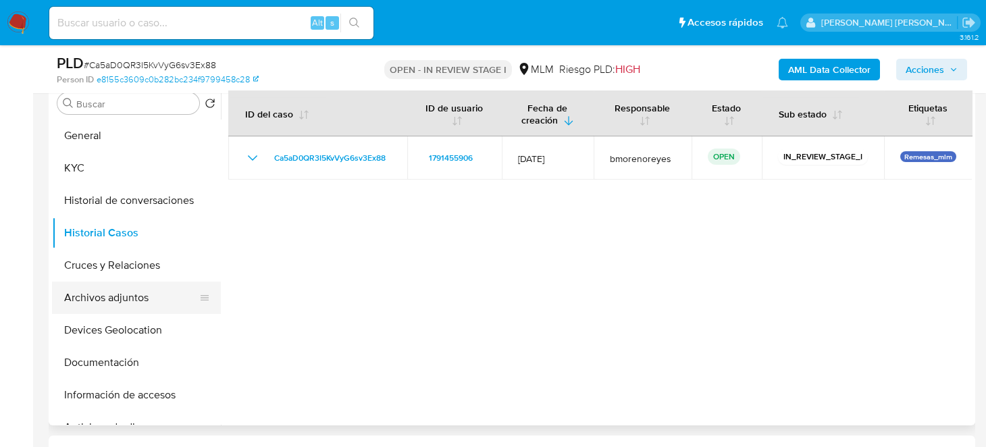
click at [111, 300] on button "Archivos adjuntos" at bounding box center [131, 298] width 158 height 32
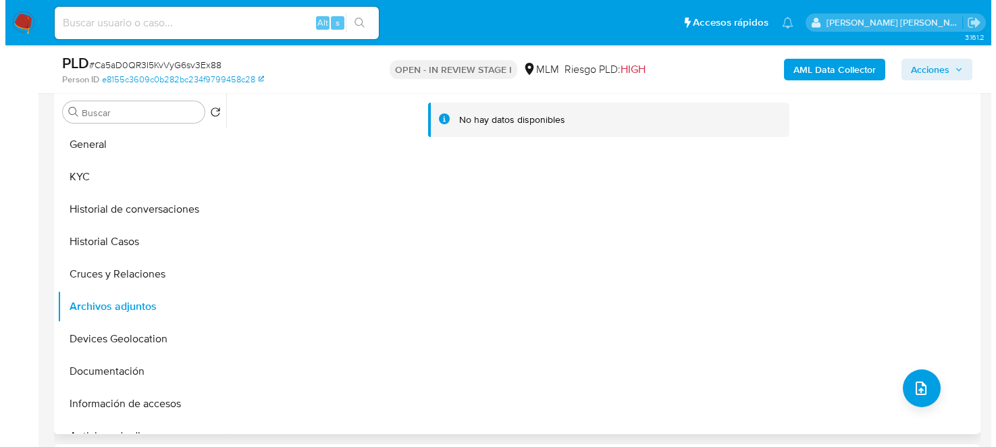
scroll to position [675, 0]
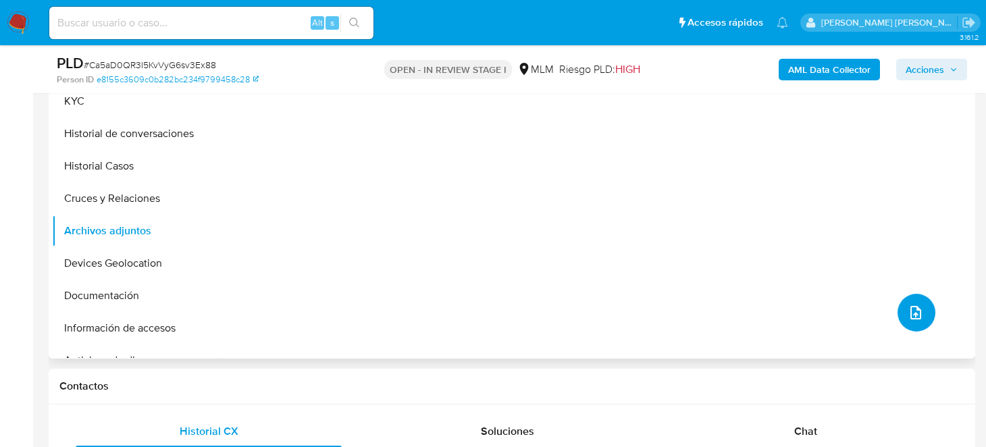
click at [908, 314] on icon "upload-file" at bounding box center [916, 313] width 16 height 16
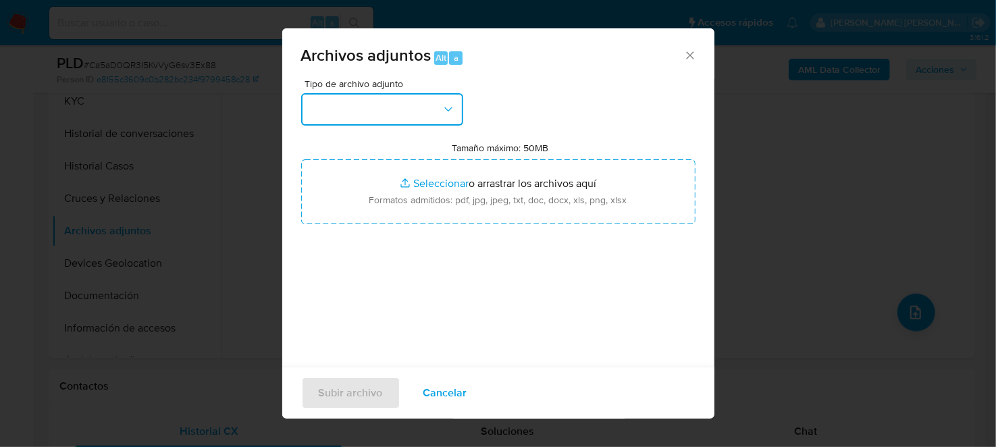
click at [405, 108] on button "button" at bounding box center [382, 109] width 162 height 32
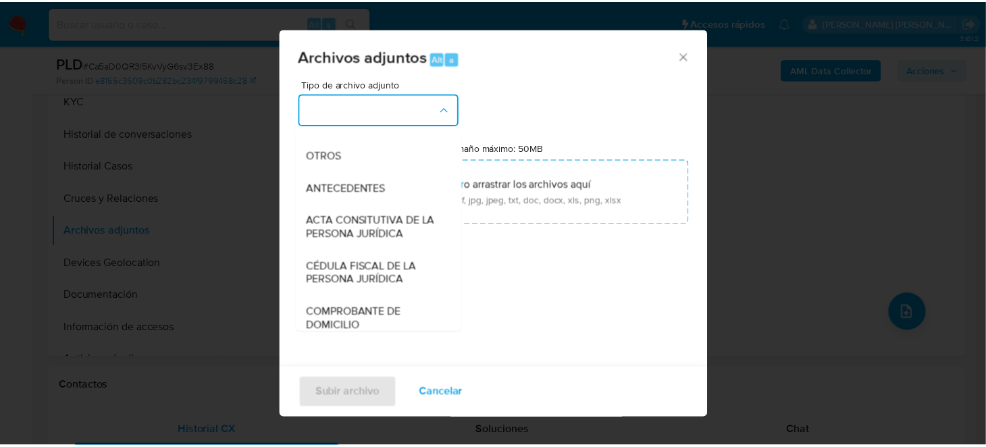
scroll to position [134, 0]
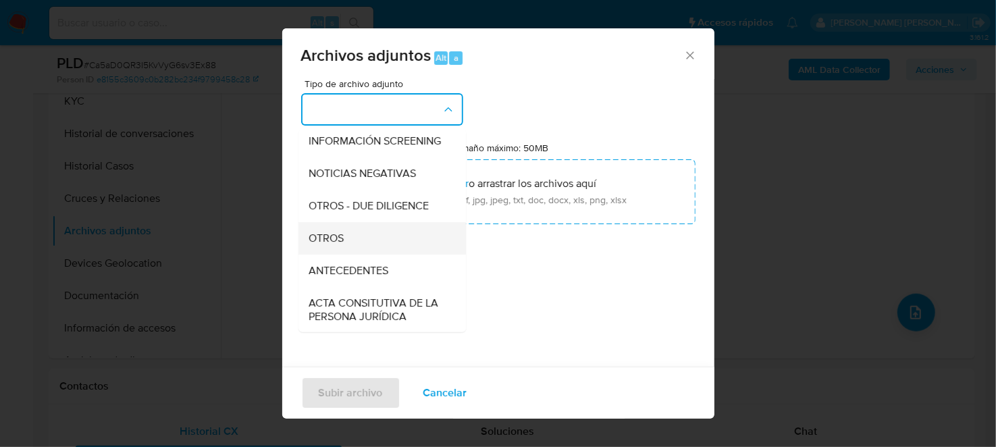
click at [341, 242] on span "OTROS" at bounding box center [326, 238] width 35 height 14
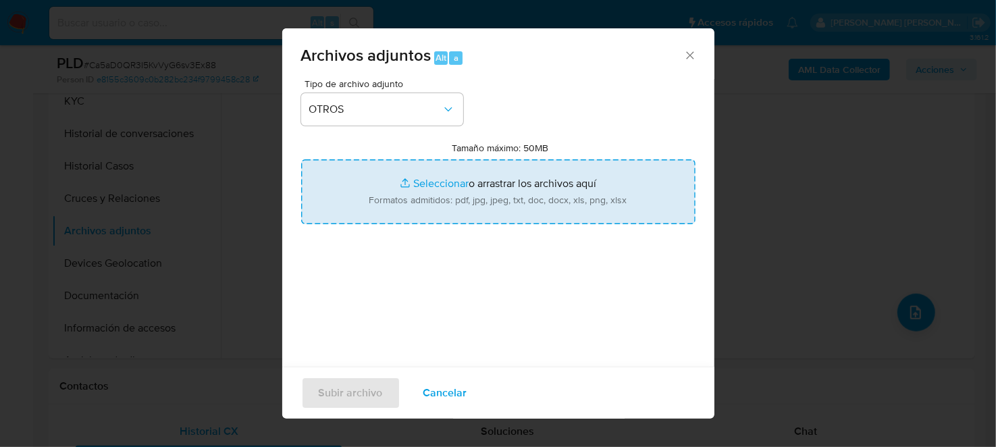
click at [427, 187] on input "Tamaño máximo: 50MB Seleccionar archivos" at bounding box center [498, 191] width 395 height 65
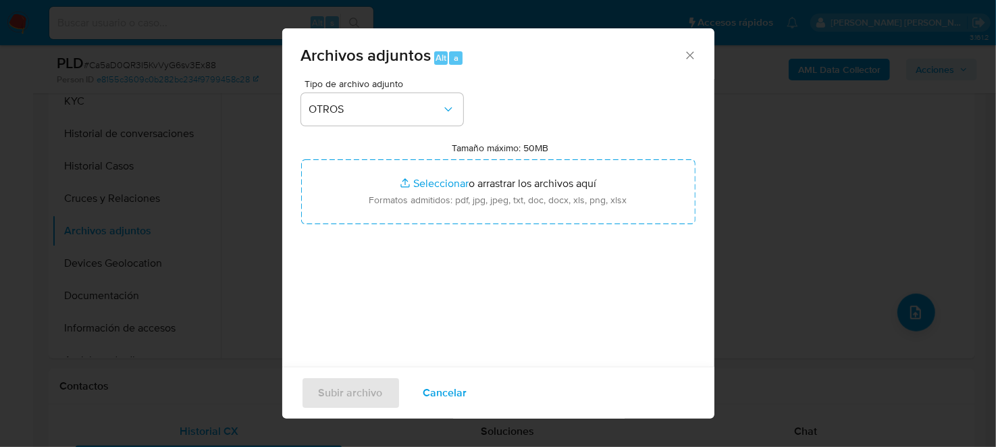
click at [686, 52] on div "Archivos adjuntos Alt a" at bounding box center [498, 53] width 432 height 51
click at [684, 53] on icon "Cerrar" at bounding box center [691, 56] width 14 height 14
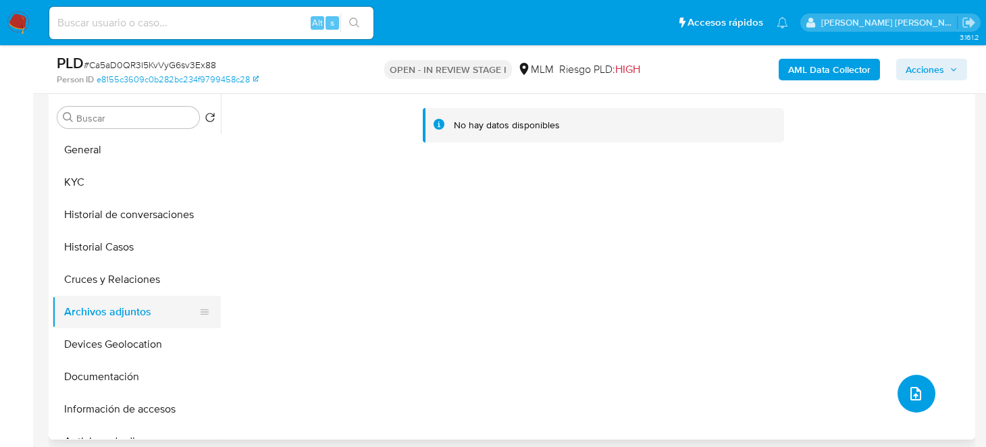
scroll to position [608, 0]
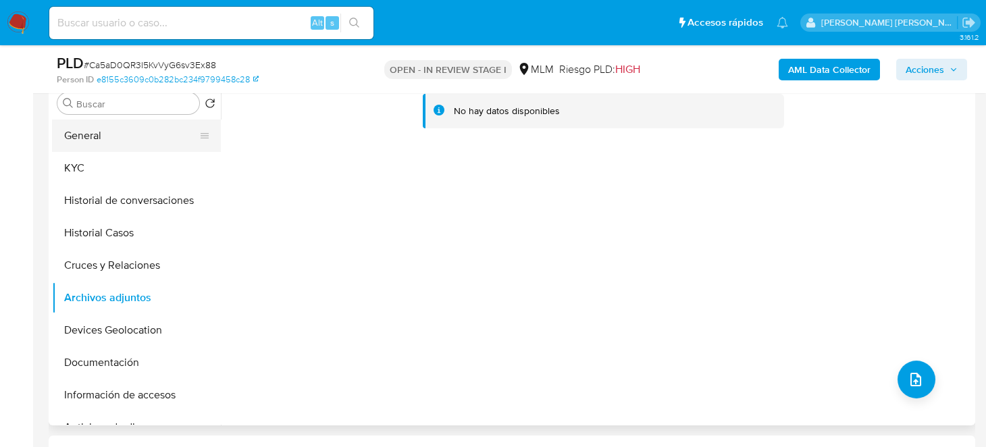
click at [104, 138] on button "General" at bounding box center [131, 136] width 158 height 32
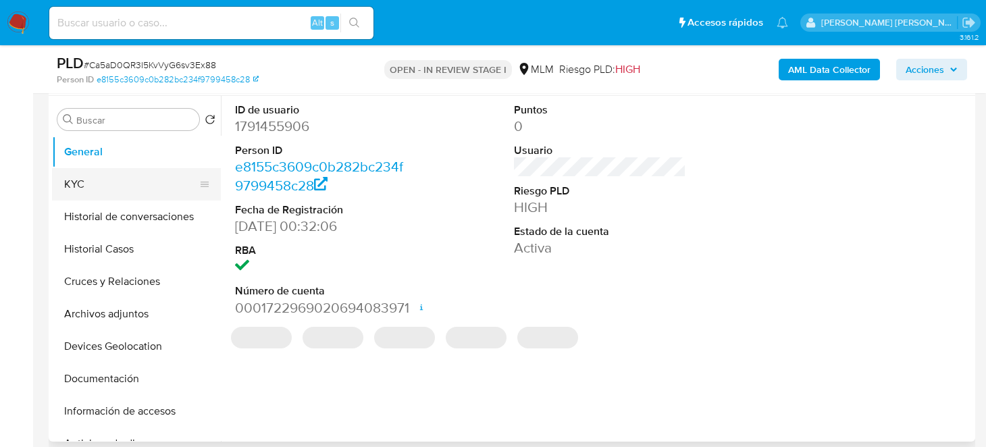
click at [104, 168] on button "KYC" at bounding box center [131, 184] width 158 height 32
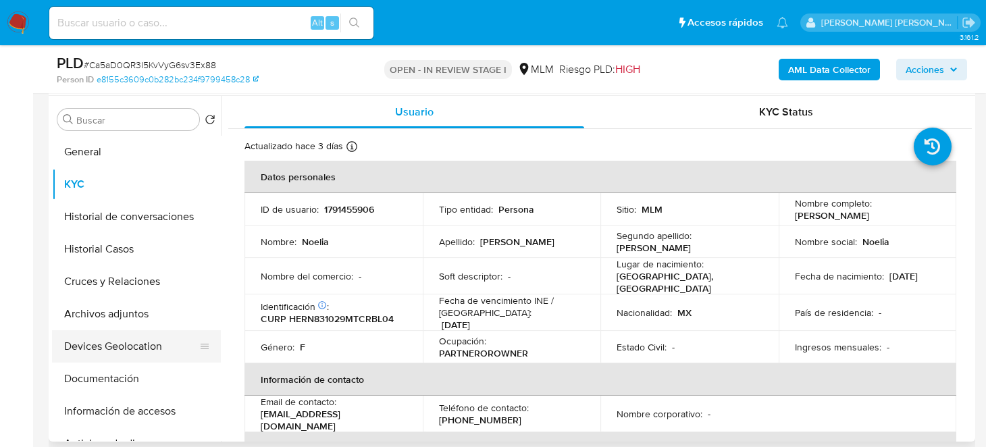
scroll to position [67, 0]
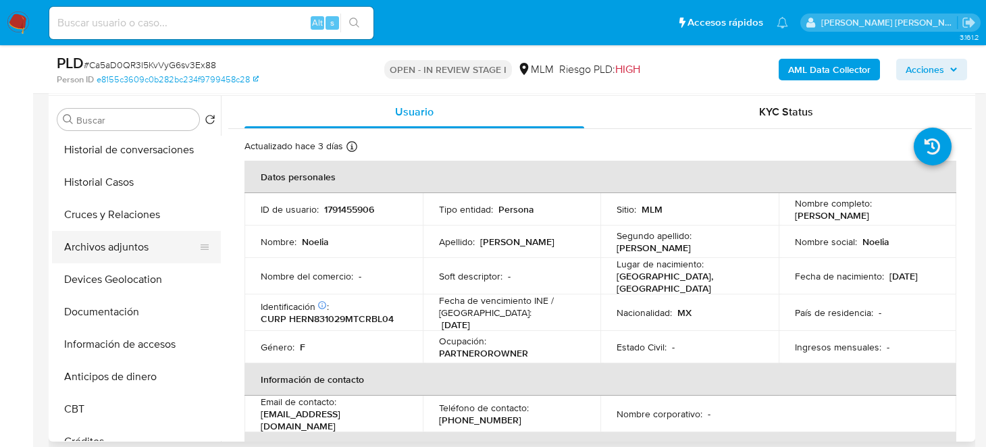
click at [123, 252] on button "Archivos adjuntos" at bounding box center [131, 247] width 158 height 32
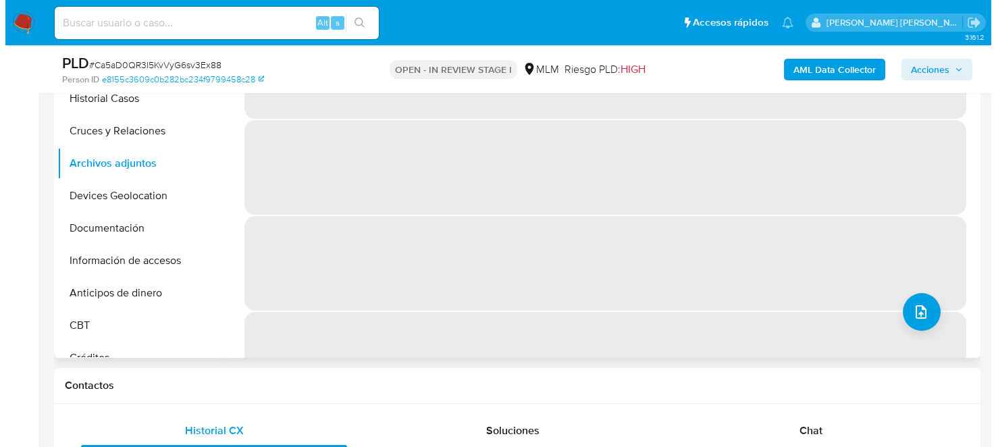
scroll to position [608, 0]
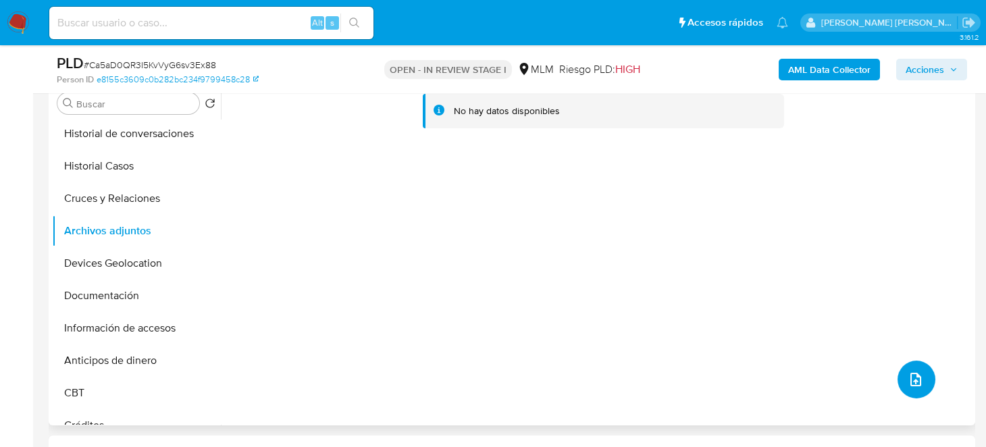
click at [913, 380] on icon "upload-file" at bounding box center [916, 380] width 16 height 16
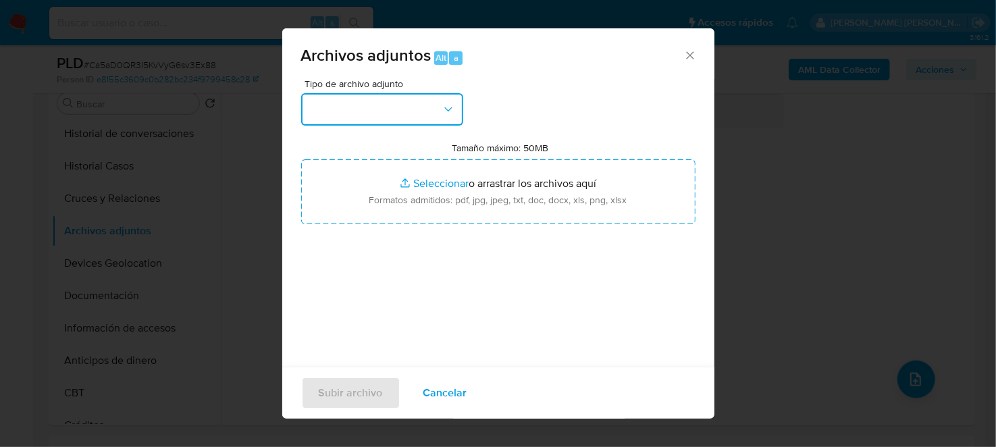
click at [438, 111] on button "button" at bounding box center [382, 109] width 162 height 32
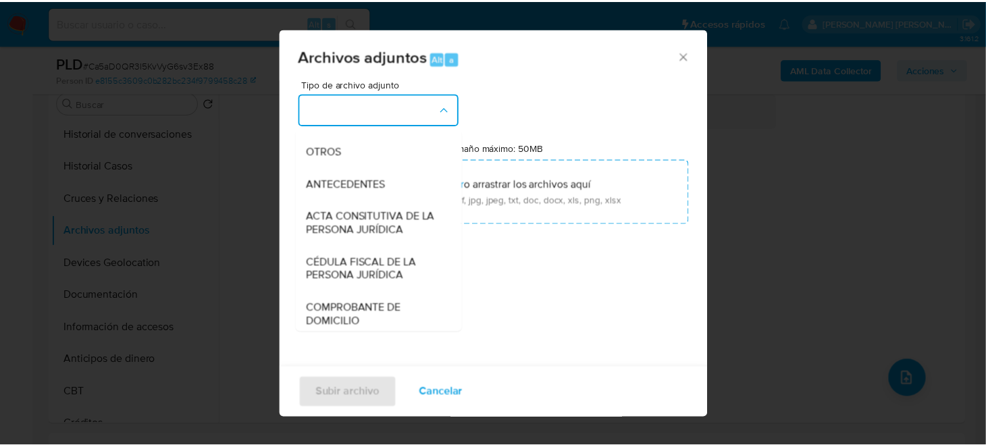
scroll to position [203, 0]
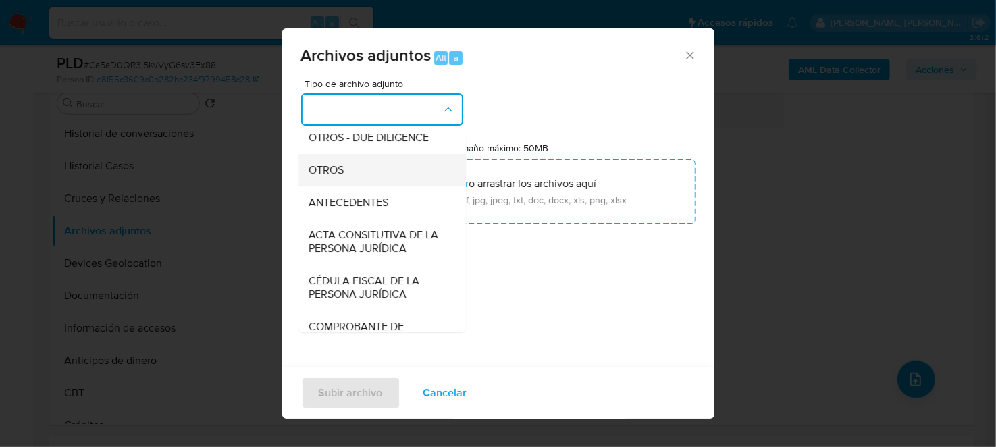
click at [338, 186] on div "OTROS" at bounding box center [378, 169] width 138 height 32
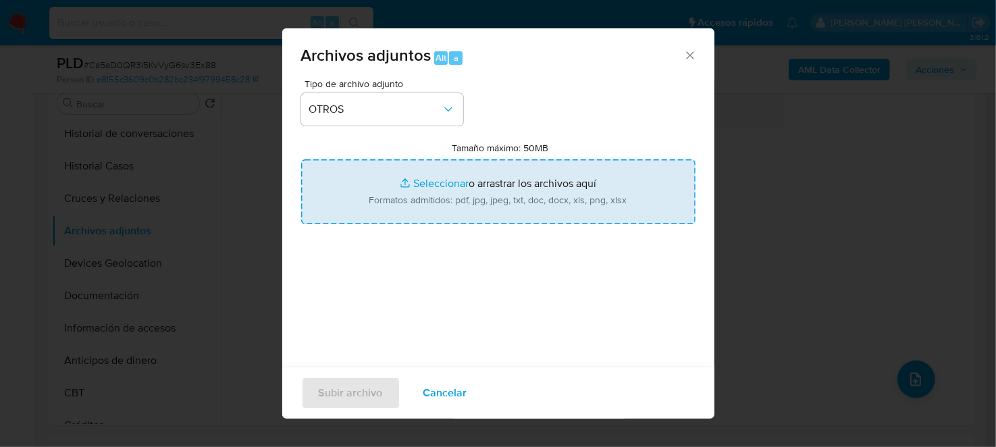
click at [421, 184] on input "Tamaño máximo: 50MB Seleccionar archivos" at bounding box center [498, 191] width 395 height 65
type input "C:\fakepath\1791455906_ NOELIA HERNANDEZ RUBIO_SEP2025.xlsx"
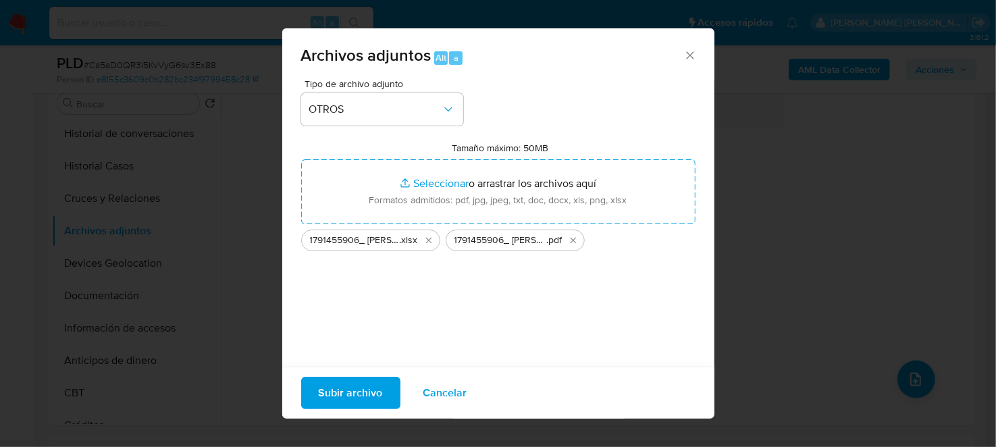
click at [353, 400] on span "Subir archivo" at bounding box center [351, 393] width 64 height 30
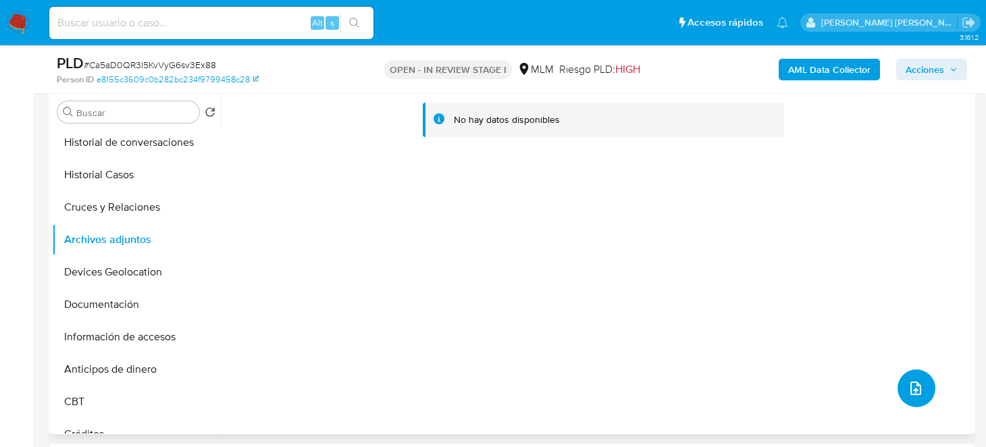
scroll to position [608, 0]
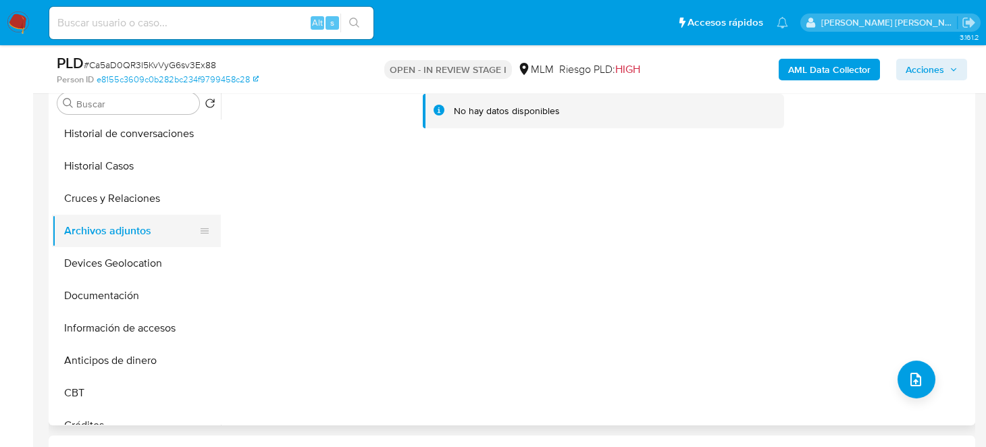
click at [120, 234] on button "Archivos adjuntos" at bounding box center [131, 231] width 158 height 32
click at [97, 204] on button "Cruces y Relaciones" at bounding box center [131, 198] width 158 height 32
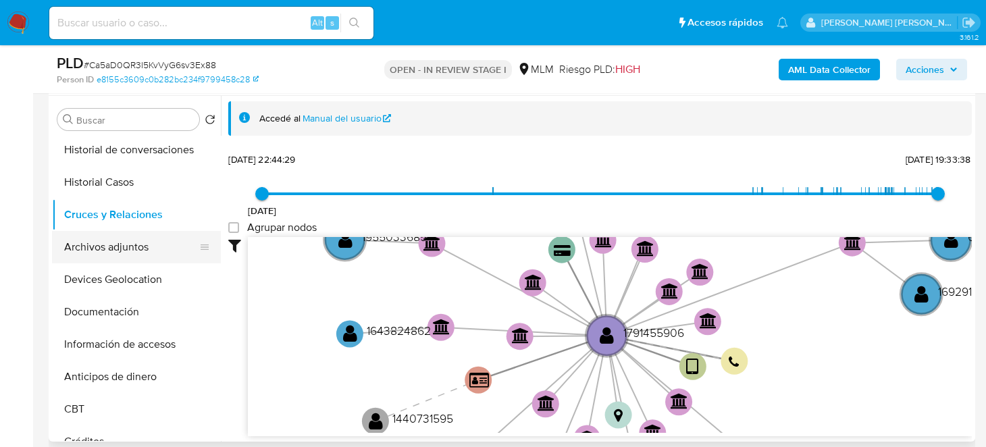
click at [116, 245] on button "Archivos adjuntos" at bounding box center [131, 247] width 158 height 32
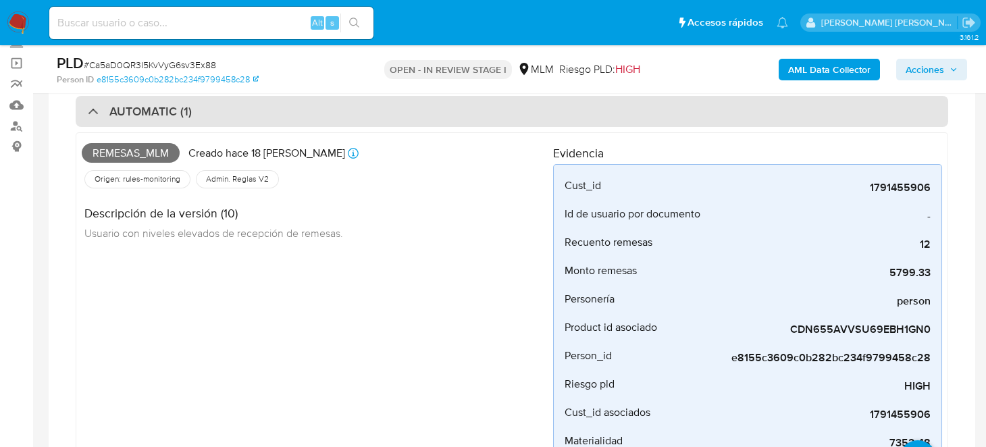
scroll to position [0, 0]
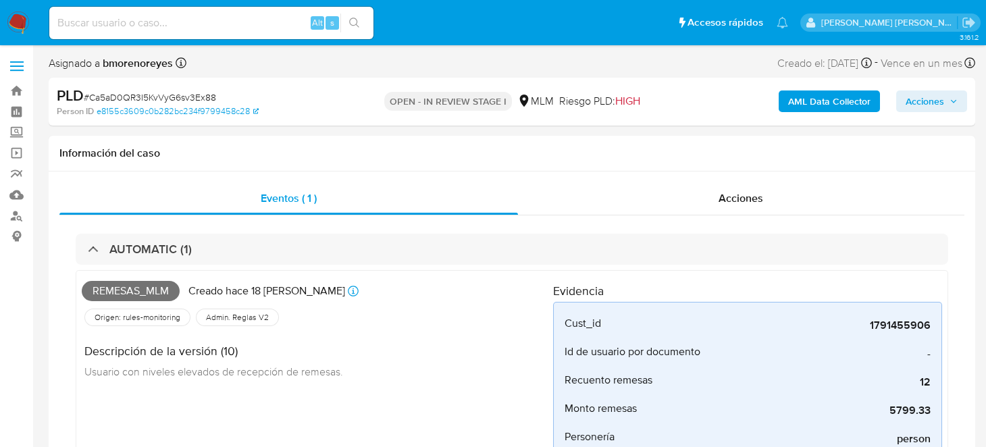
click at [932, 106] on span "Acciones" at bounding box center [925, 102] width 39 height 22
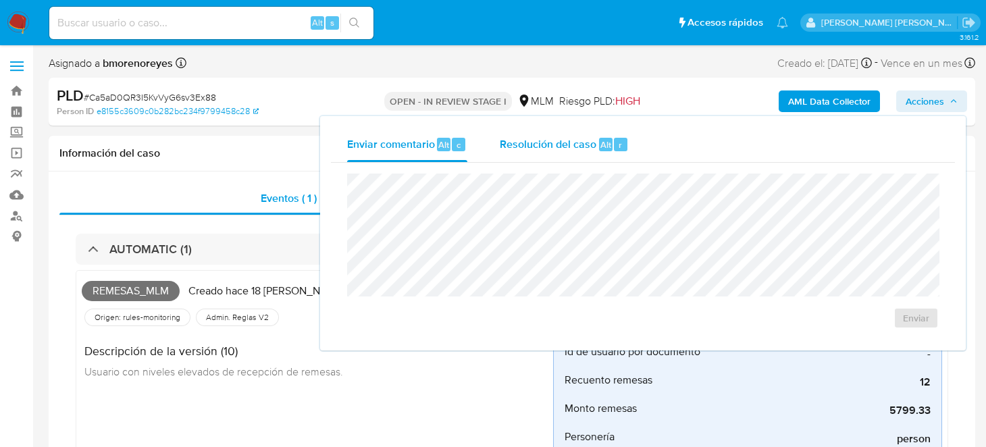
click at [561, 139] on span "Resolución del caso" at bounding box center [548, 144] width 97 height 16
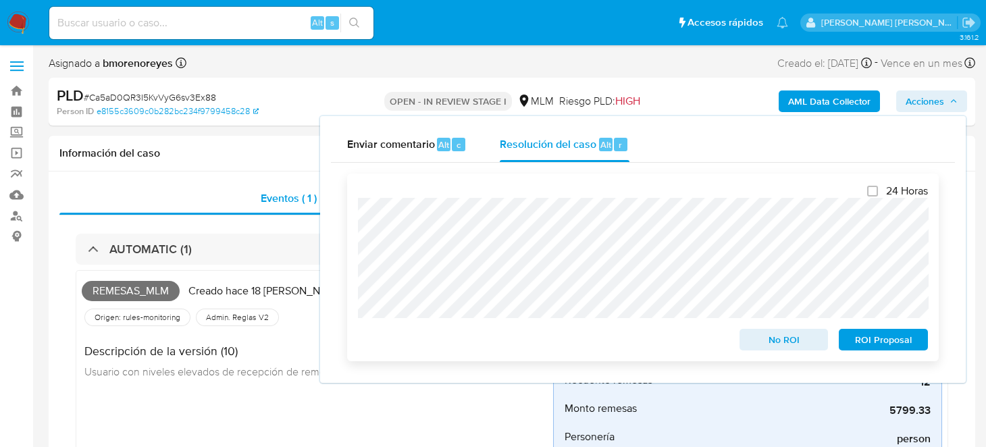
click at [745, 347] on button "No ROI" at bounding box center [784, 340] width 89 height 22
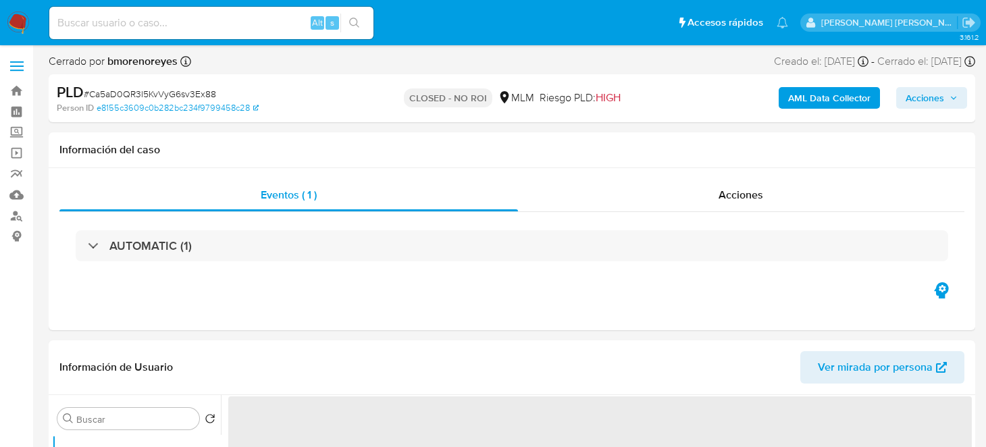
select select "10"
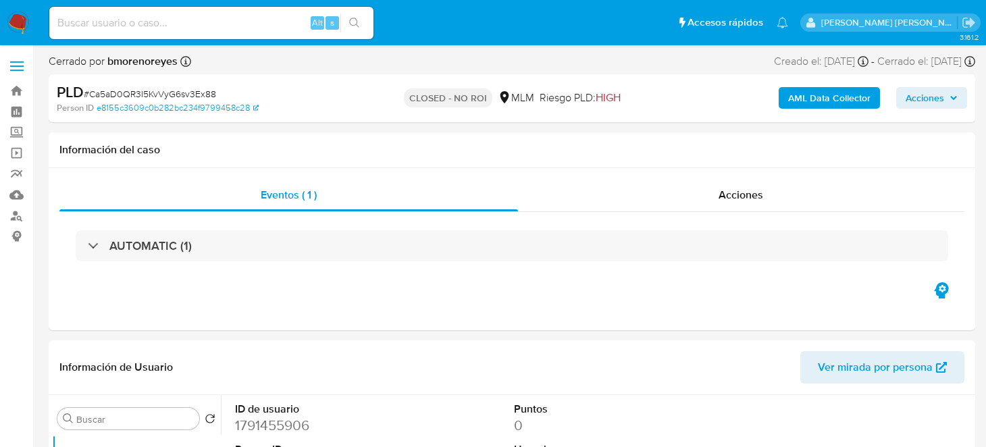
click at [18, 30] on img at bounding box center [18, 22] width 23 height 23
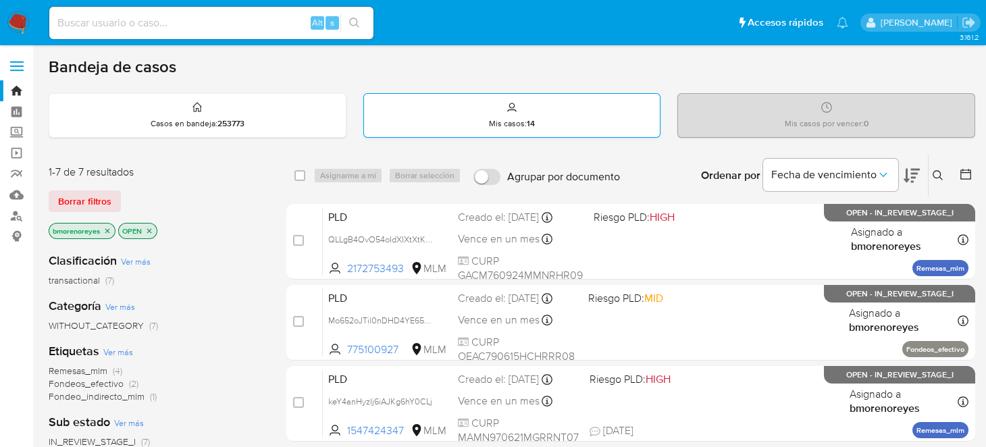
click at [503, 120] on p "Mis casos : 14" at bounding box center [512, 123] width 46 height 11
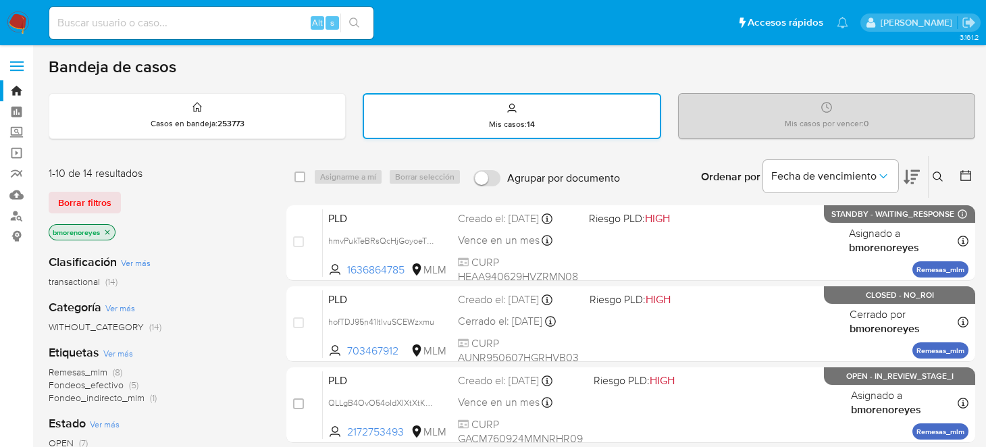
click at [472, 122] on div "Mis casos : 14" at bounding box center [512, 116] width 296 height 43
click at [516, 119] on p "Mis casos : 14" at bounding box center [512, 124] width 46 height 11
click at [937, 175] on icon at bounding box center [938, 177] width 11 height 11
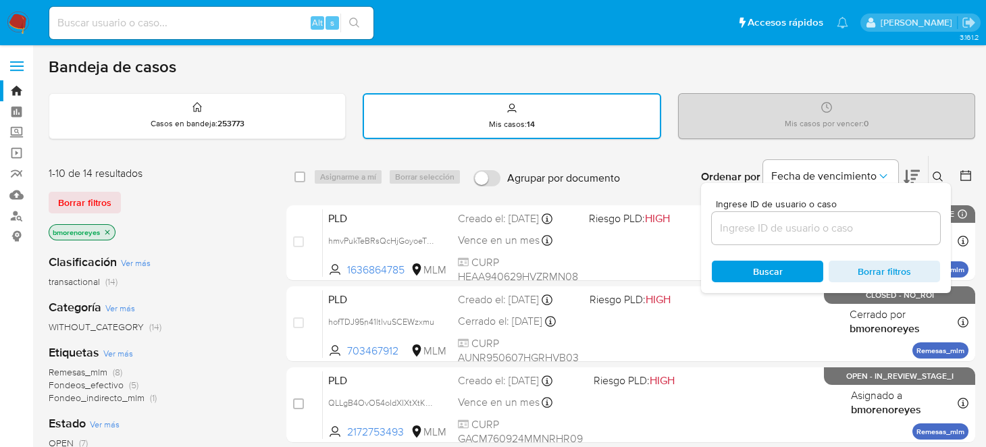
click at [760, 224] on input at bounding box center [826, 229] width 228 height 18
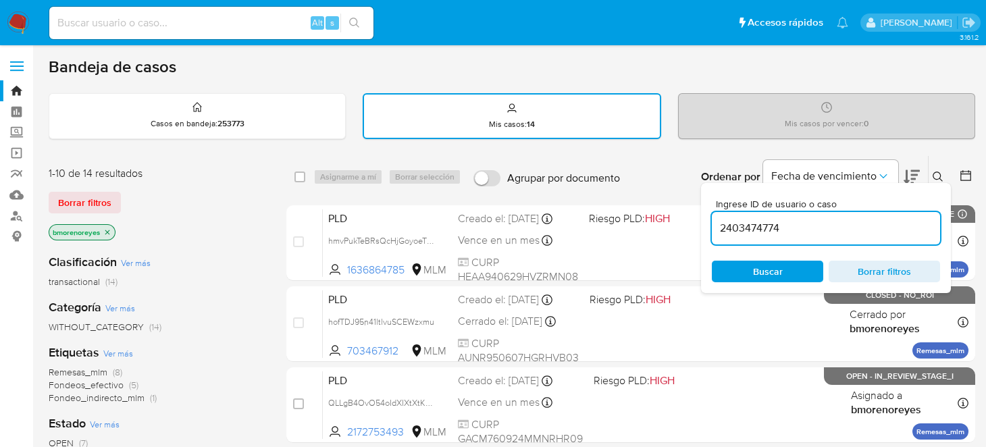
type input "2403474774"
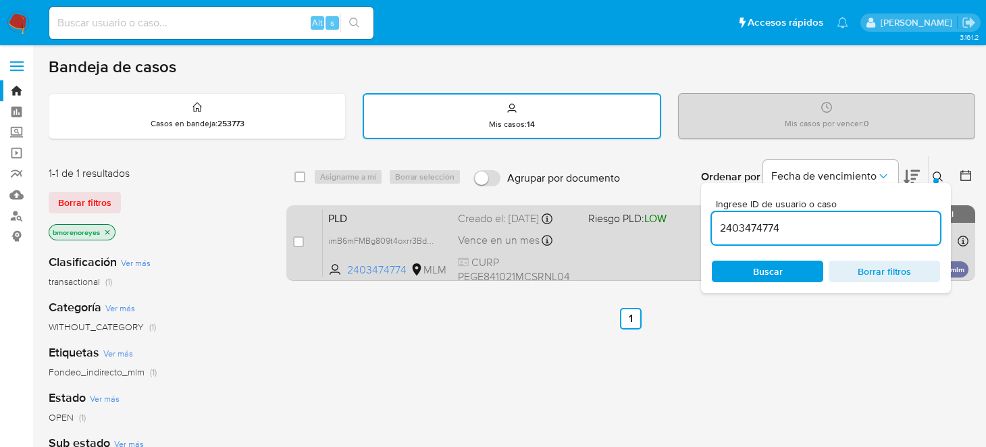
click at [586, 240] on div "PLD imB6mFMBg809t4oxrr3Bdpi8 2403474774 MLM Riesgo PLD: LOW Creado el: 12/09/20…" at bounding box center [646, 243] width 646 height 68
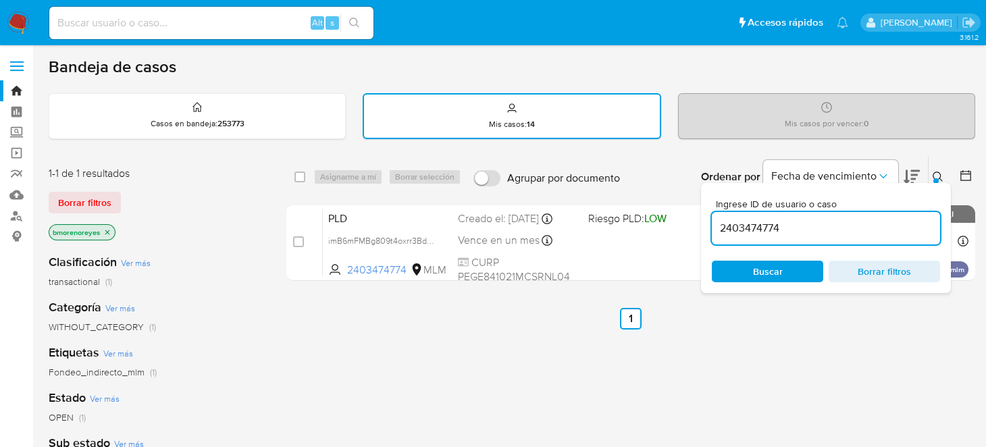
click at [936, 173] on icon at bounding box center [938, 177] width 11 height 11
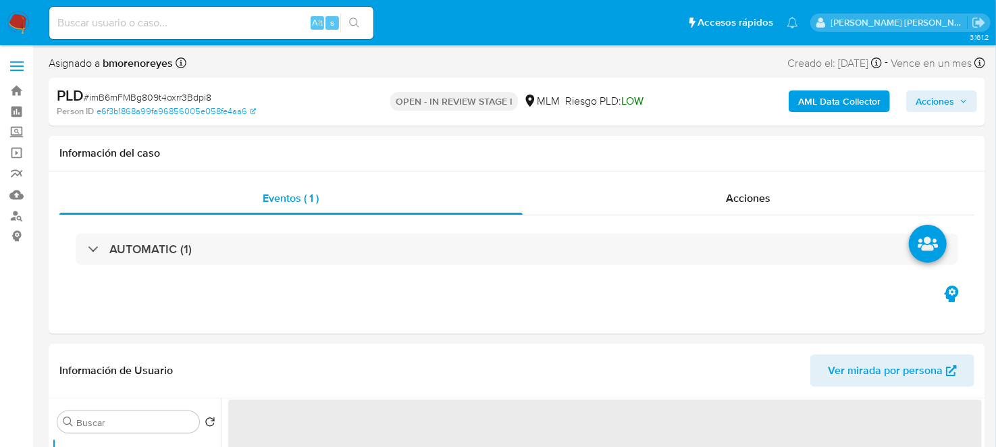
select select "10"
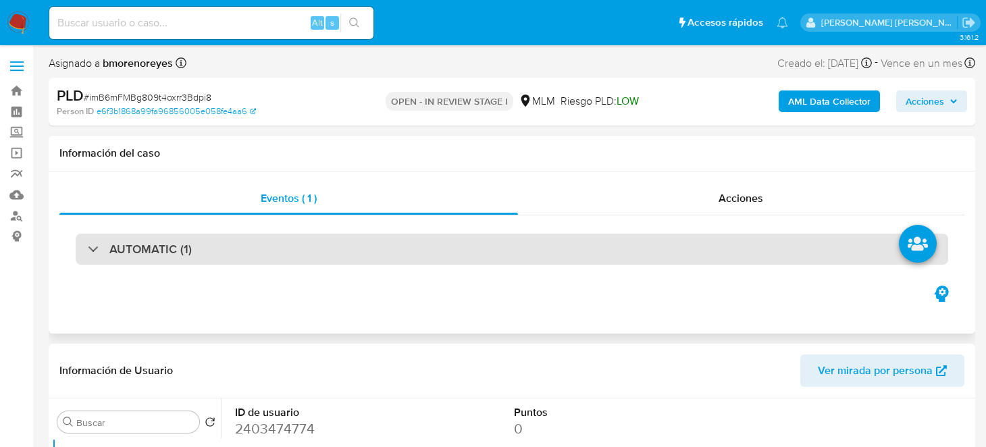
click at [148, 259] on div "AUTOMATIC (1)" at bounding box center [512, 249] width 873 height 31
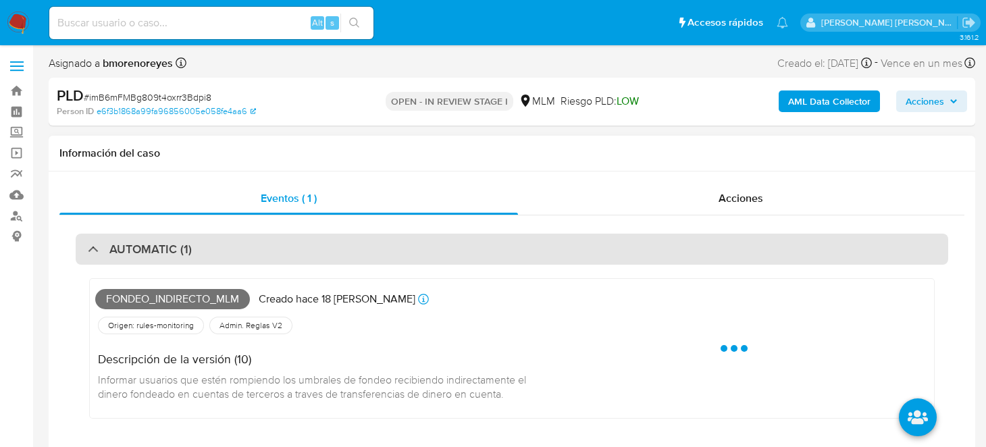
click at [174, 254] on h3 "AUTOMATIC (1)" at bounding box center [150, 249] width 82 height 15
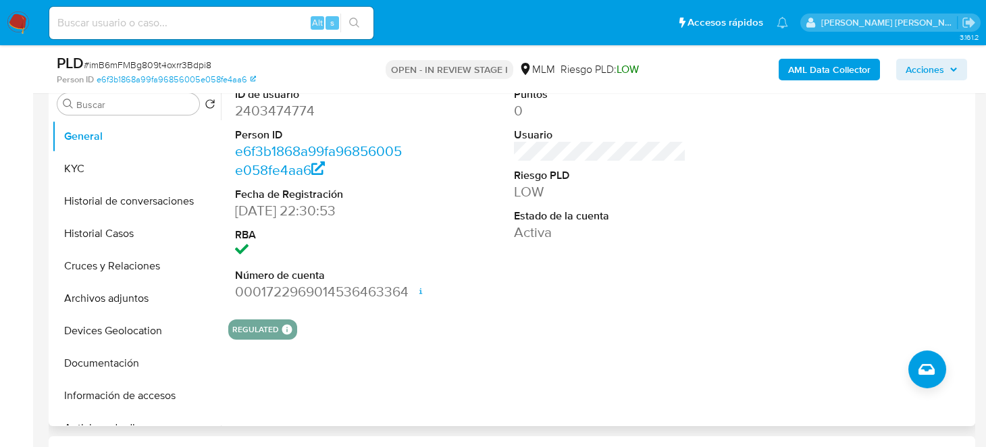
scroll to position [203, 0]
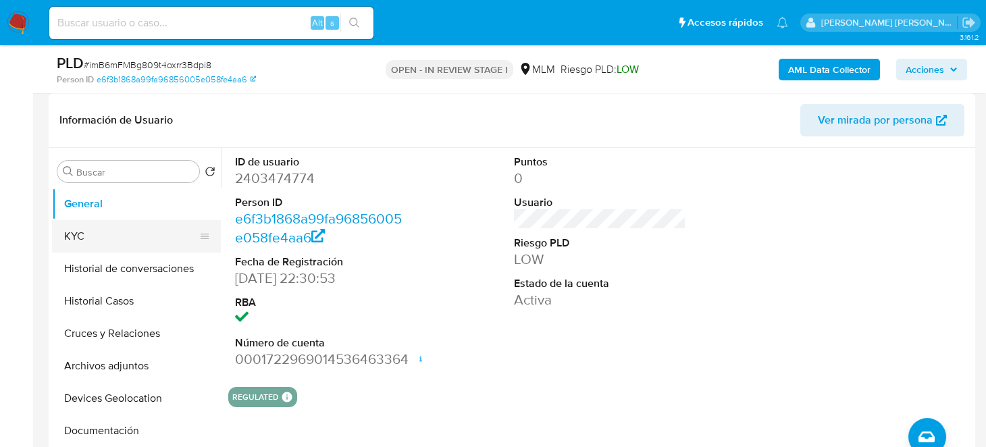
click at [110, 231] on button "KYC" at bounding box center [131, 236] width 158 height 32
